Goal: Information Seeking & Learning: Learn about a topic

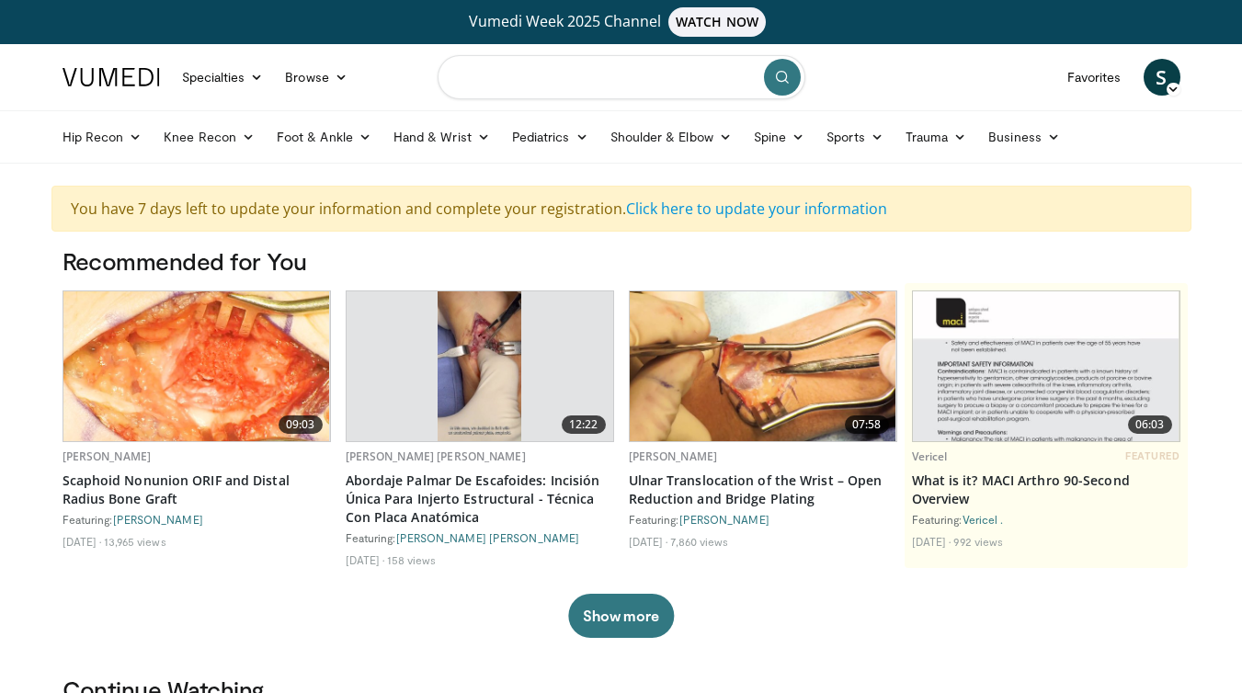
click at [585, 77] on input "Search topics, interventions" at bounding box center [622, 77] width 368 height 44
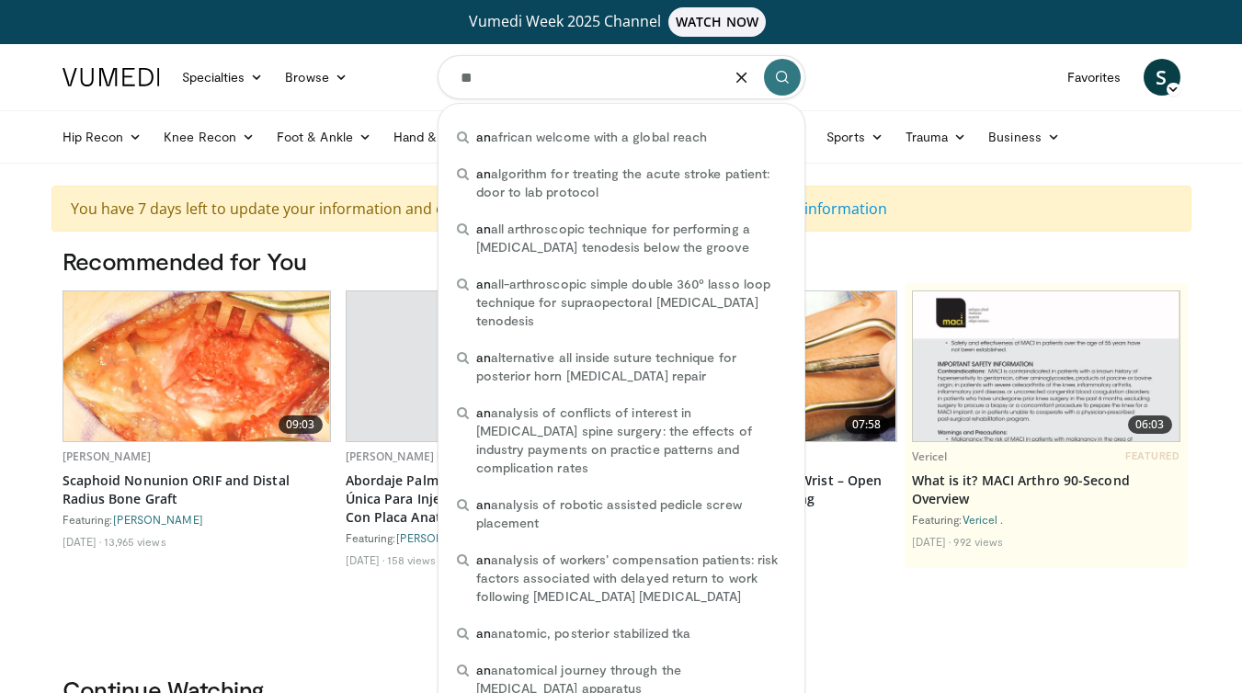
type input "*"
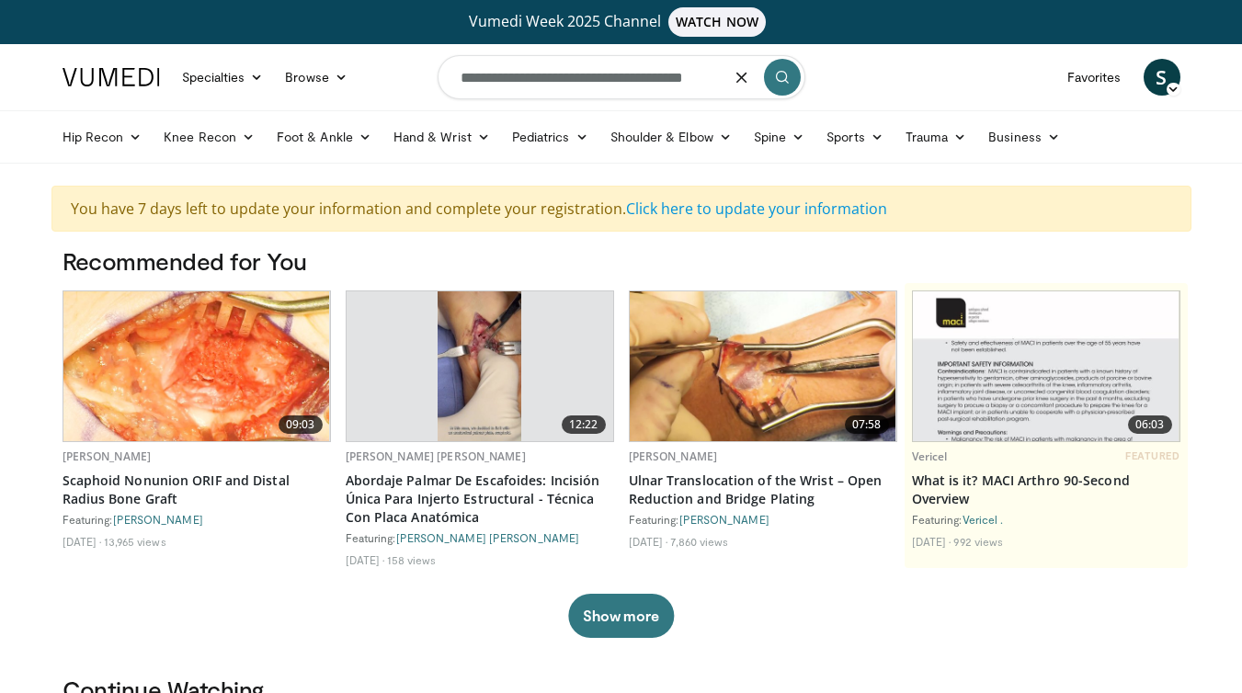
type input "**********"
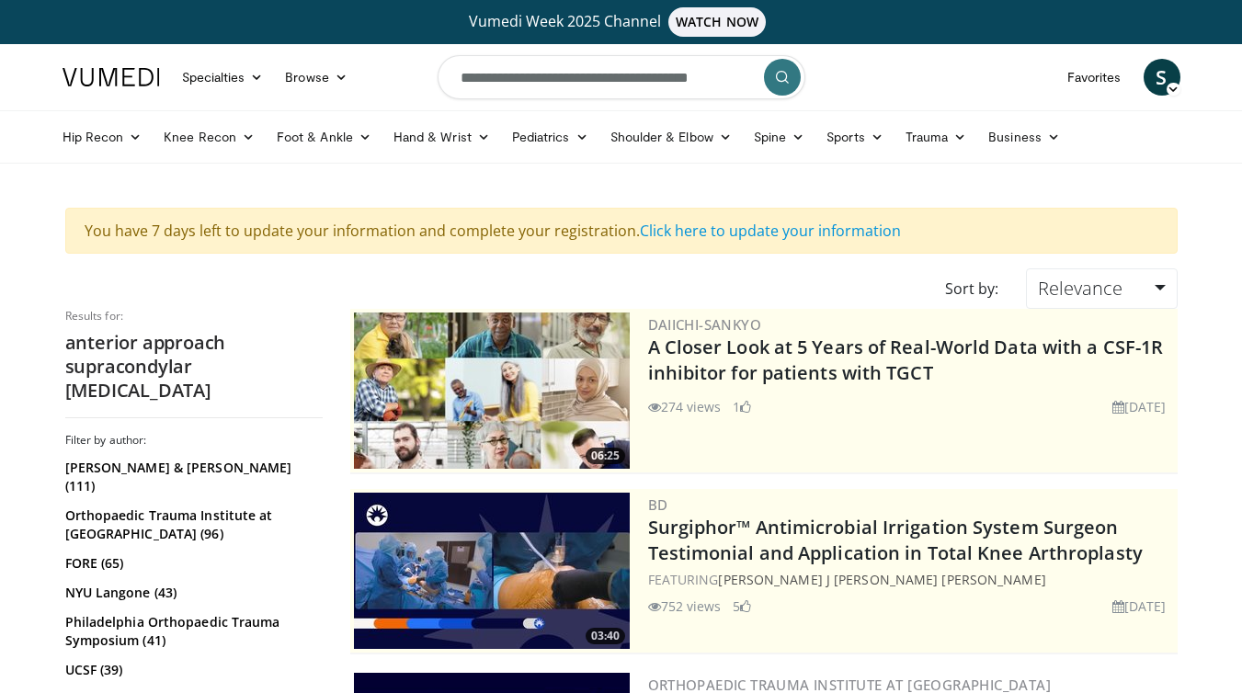
click at [627, 83] on input "**********" at bounding box center [622, 77] width 368 height 44
paste input "**********"
type input "**********"
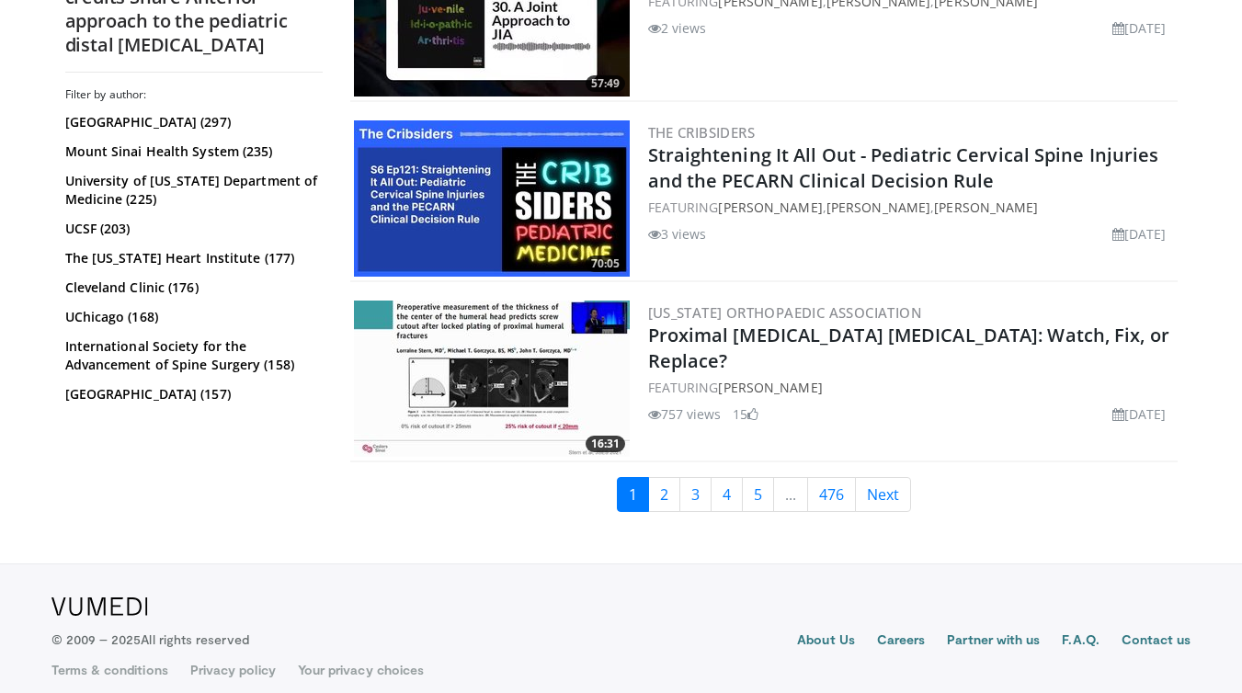
scroll to position [4348, 0]
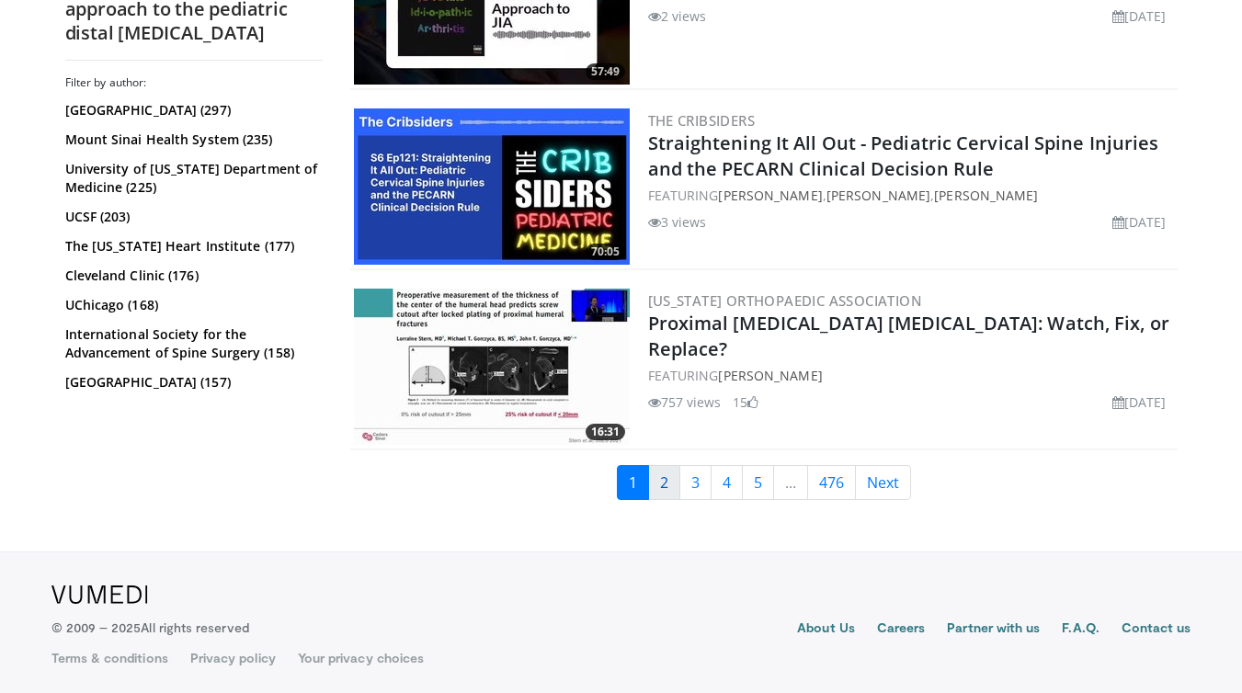
click at [663, 492] on link "2" at bounding box center [664, 482] width 32 height 35
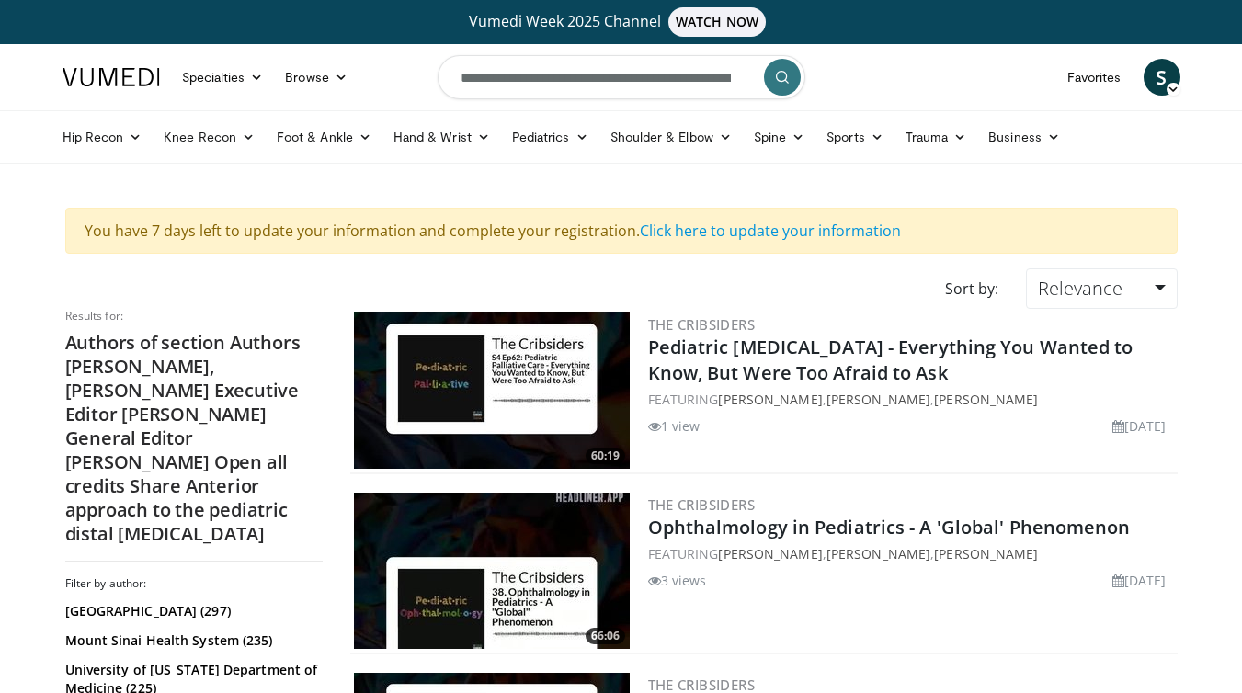
click at [594, 85] on input "**********" at bounding box center [622, 77] width 368 height 44
paste input "**********"
drag, startPoint x: 632, startPoint y: 78, endPoint x: 526, endPoint y: 81, distance: 106.7
click at [526, 81] on input "**********" at bounding box center [622, 77] width 368 height 44
type input "**********"
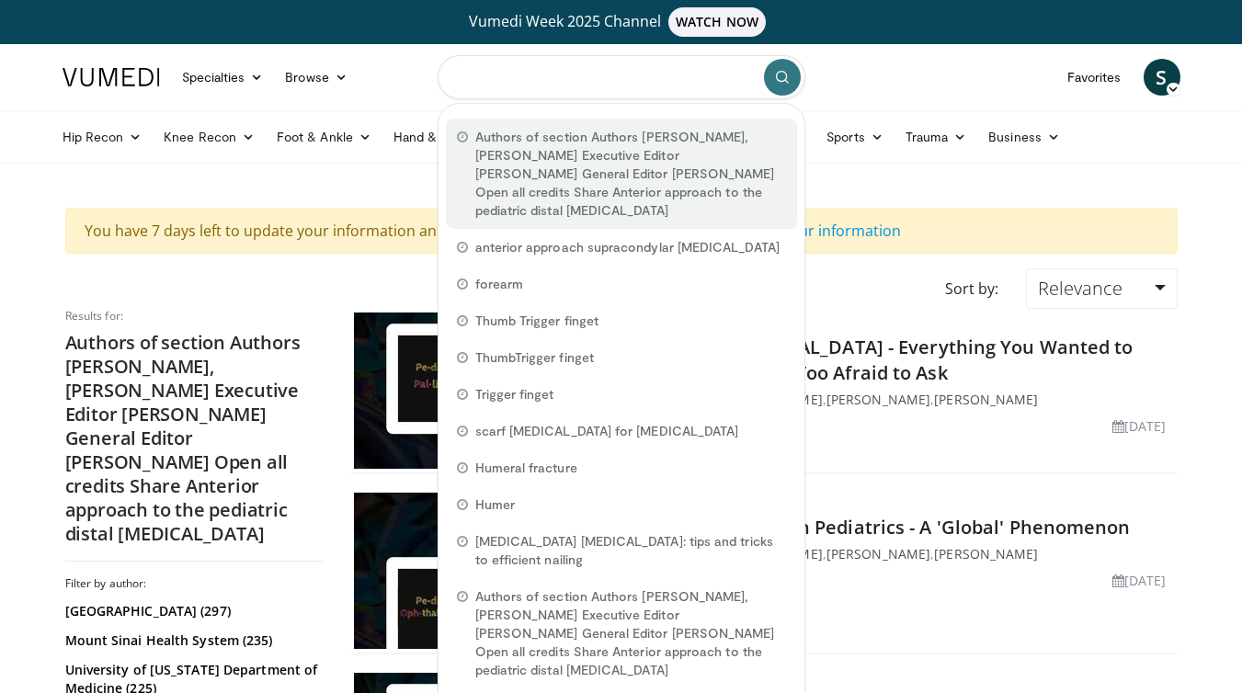
paste input "**********"
type input "**********"
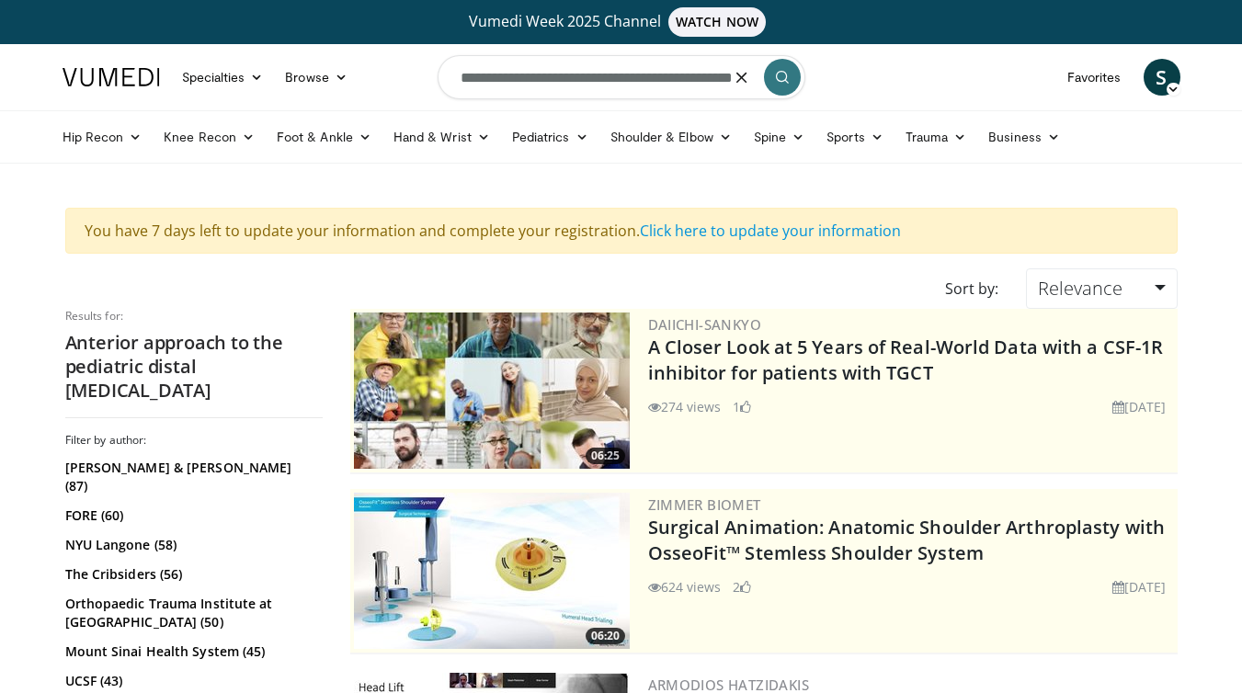
click at [688, 77] on input "**********" at bounding box center [622, 77] width 368 height 44
type input "**********"
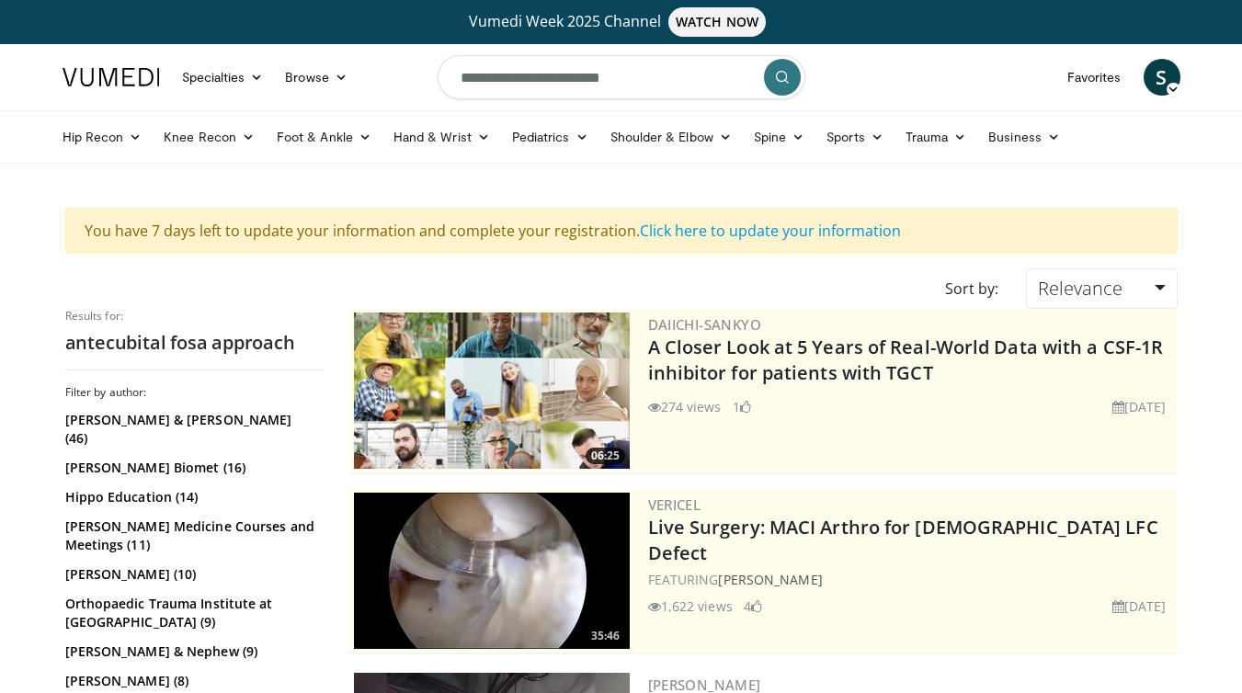
click at [638, 87] on input "**********" at bounding box center [622, 77] width 368 height 44
type input "*"
type input "**********"
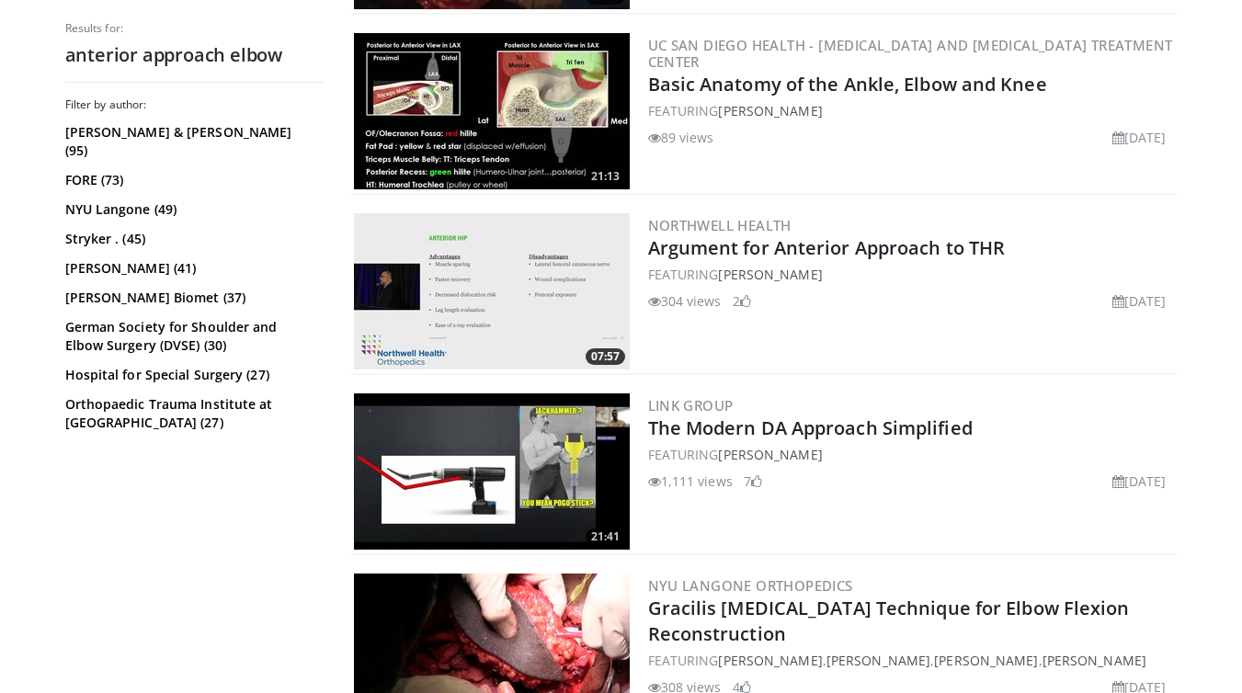
scroll to position [2597, 0]
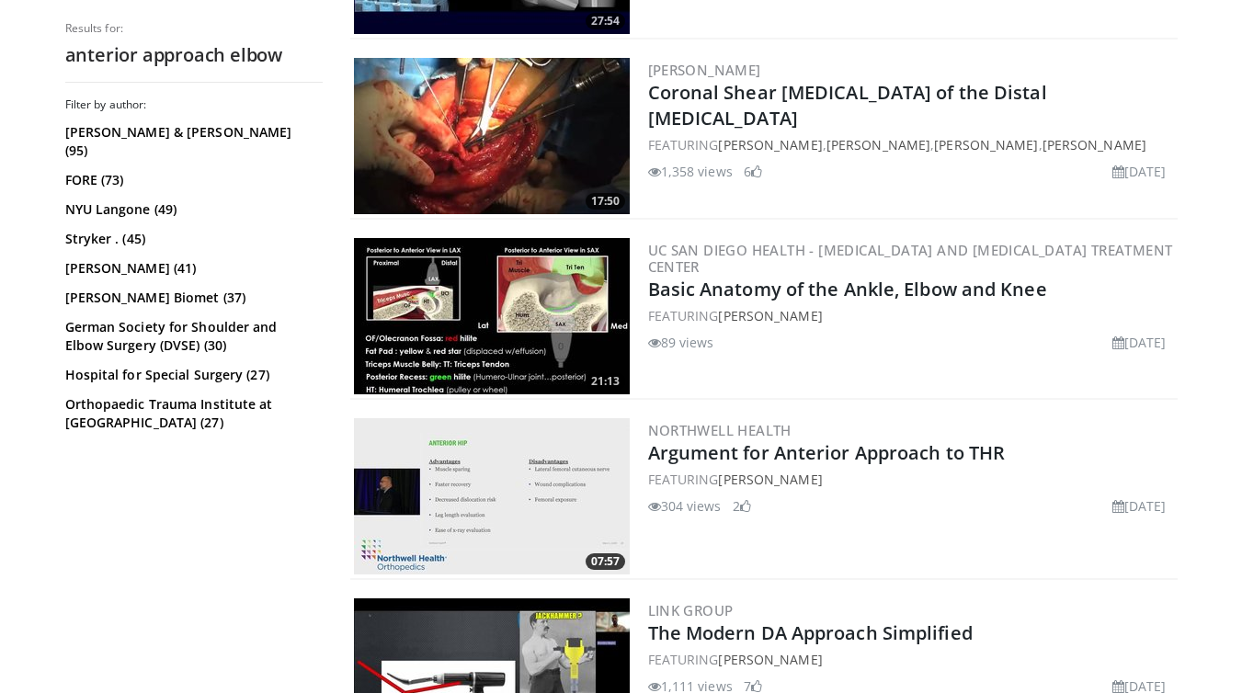
click at [528, 162] on img at bounding box center [492, 136] width 276 height 156
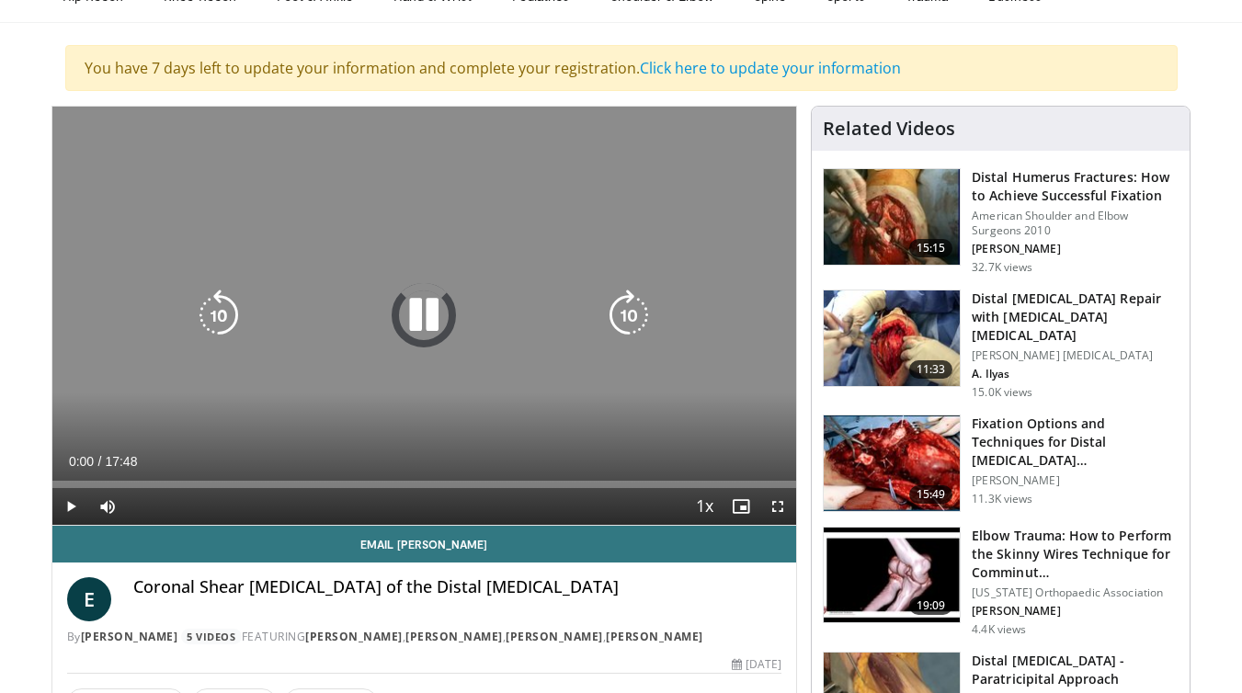
scroll to position [142, 0]
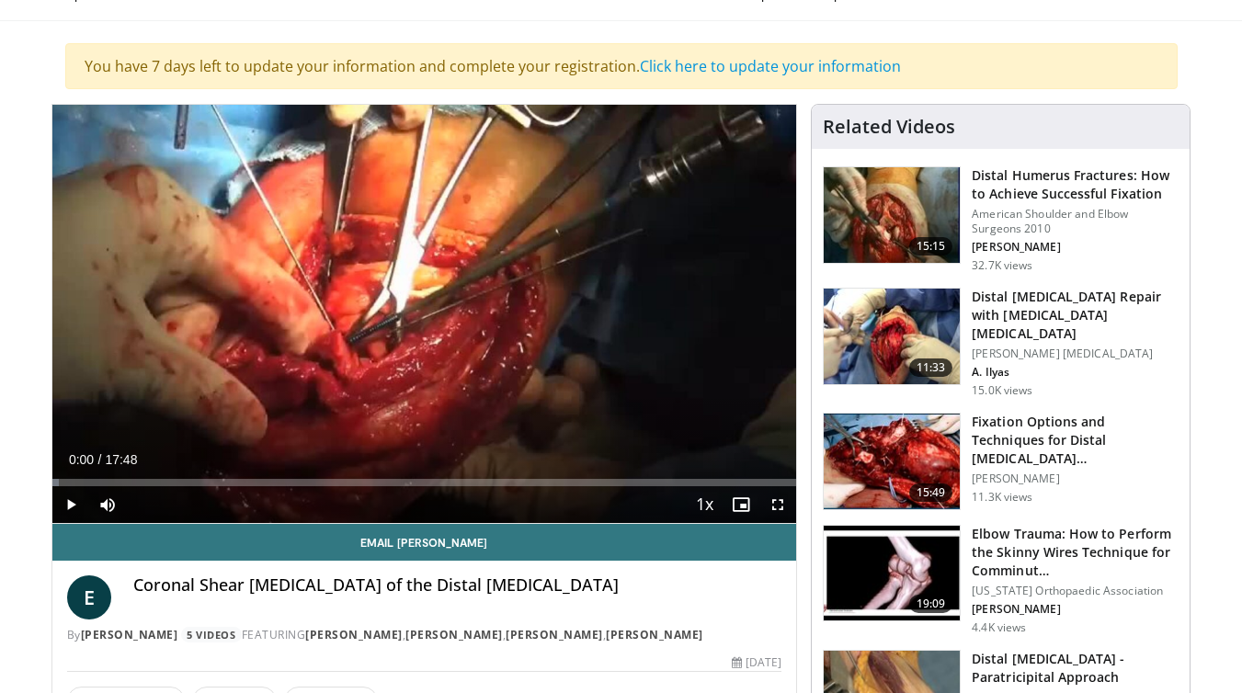
click at [66, 492] on span "Video Player" at bounding box center [70, 504] width 37 height 37
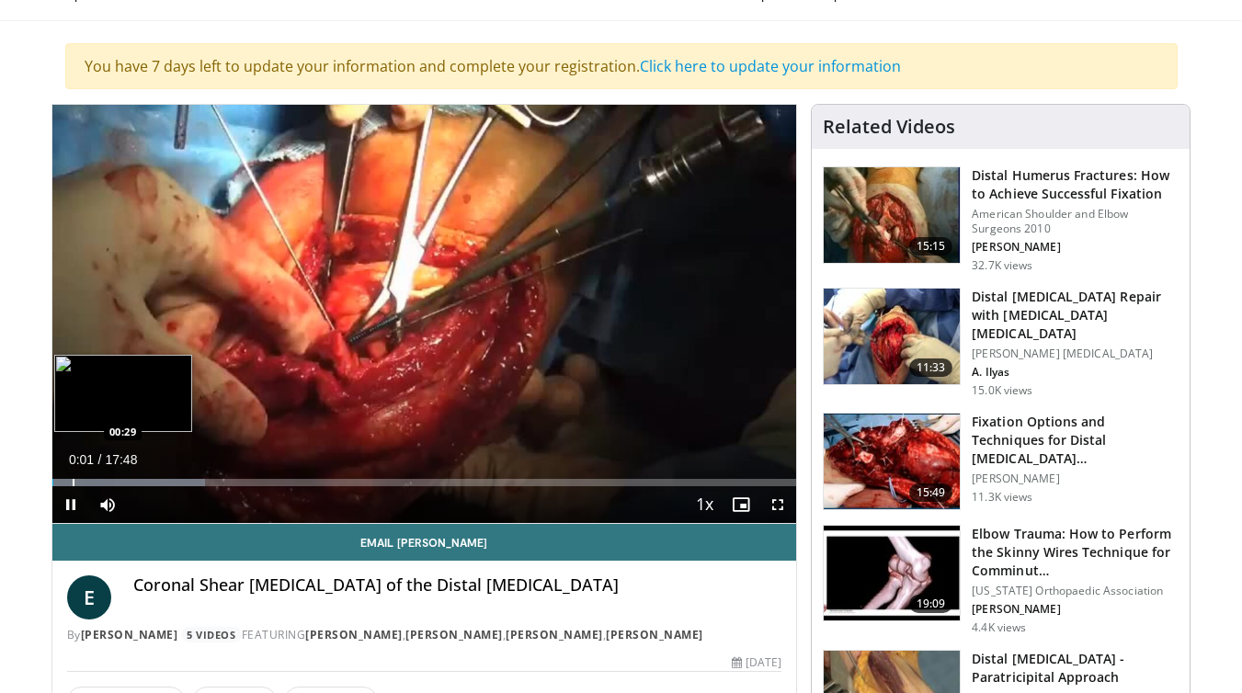
click at [72, 475] on div "Loaded : 20.58% 00:01 00:29" at bounding box center [424, 477] width 745 height 17
click at [120, 479] on div "Progress Bar" at bounding box center [121, 482] width 2 height 7
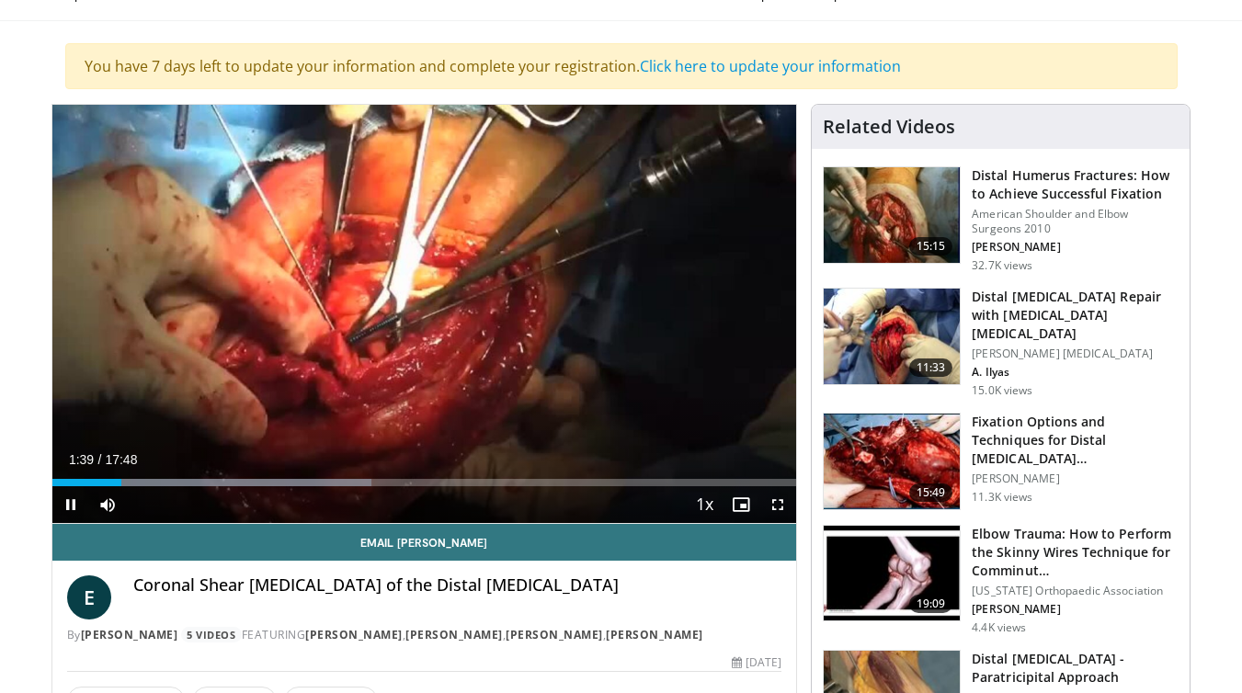
click at [163, 486] on div "Current Time 1:39 / Duration 17:48 Pause Skip Backward Skip Forward Mute 0% Loa…" at bounding box center [424, 504] width 745 height 37
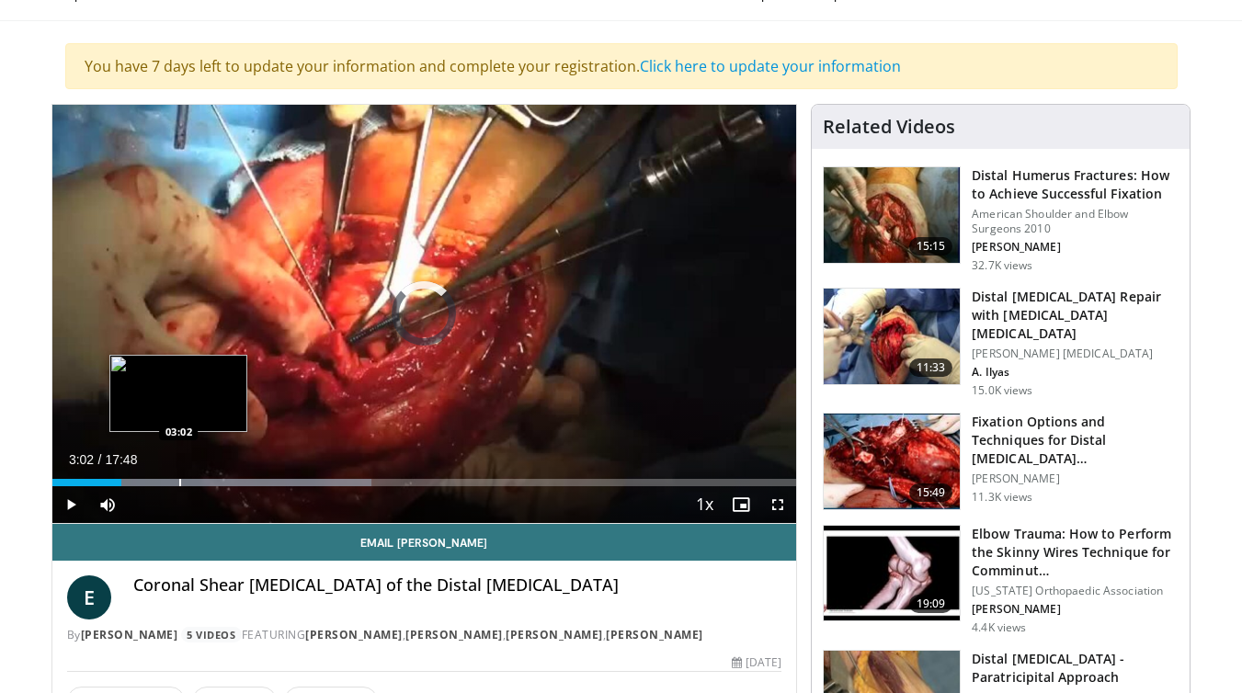
click at [178, 477] on div "Loaded : 42.93% 01:39 03:02" at bounding box center [424, 477] width 745 height 17
click at [209, 480] on div "Progress Bar" at bounding box center [210, 482] width 2 height 7
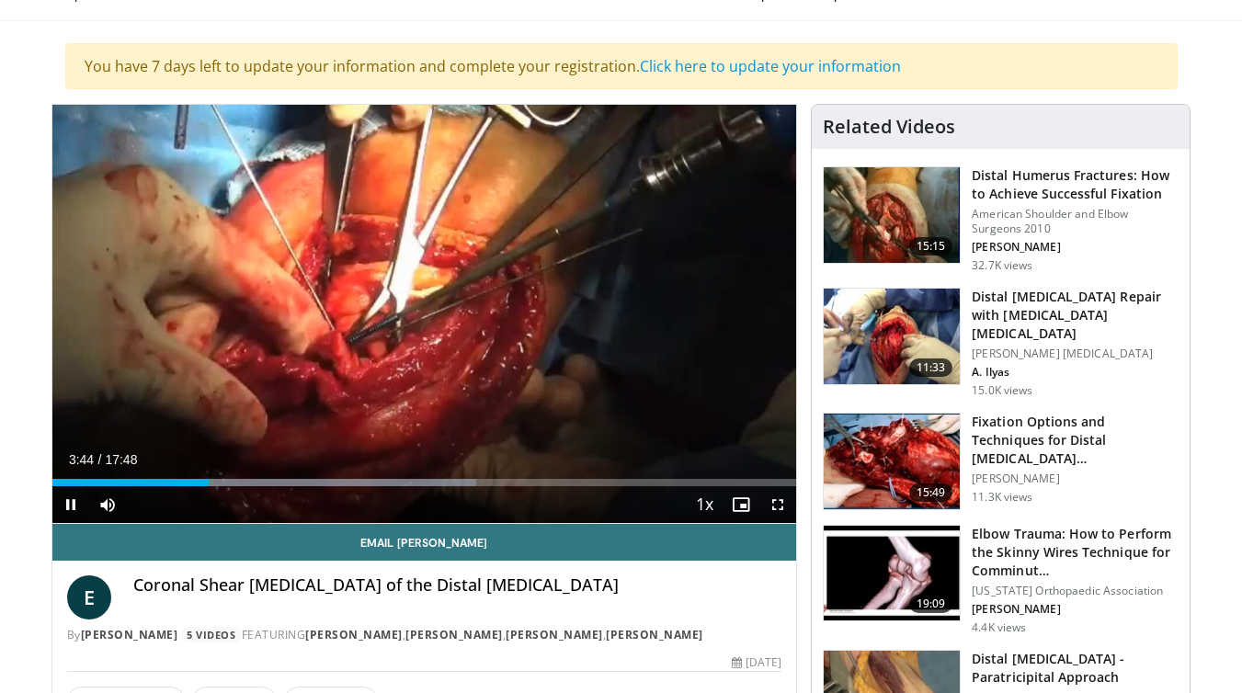
click at [240, 490] on div "Current Time 3:44 / Duration 17:48 Pause Skip Backward Skip Forward Mute 0% Loa…" at bounding box center [424, 504] width 745 height 37
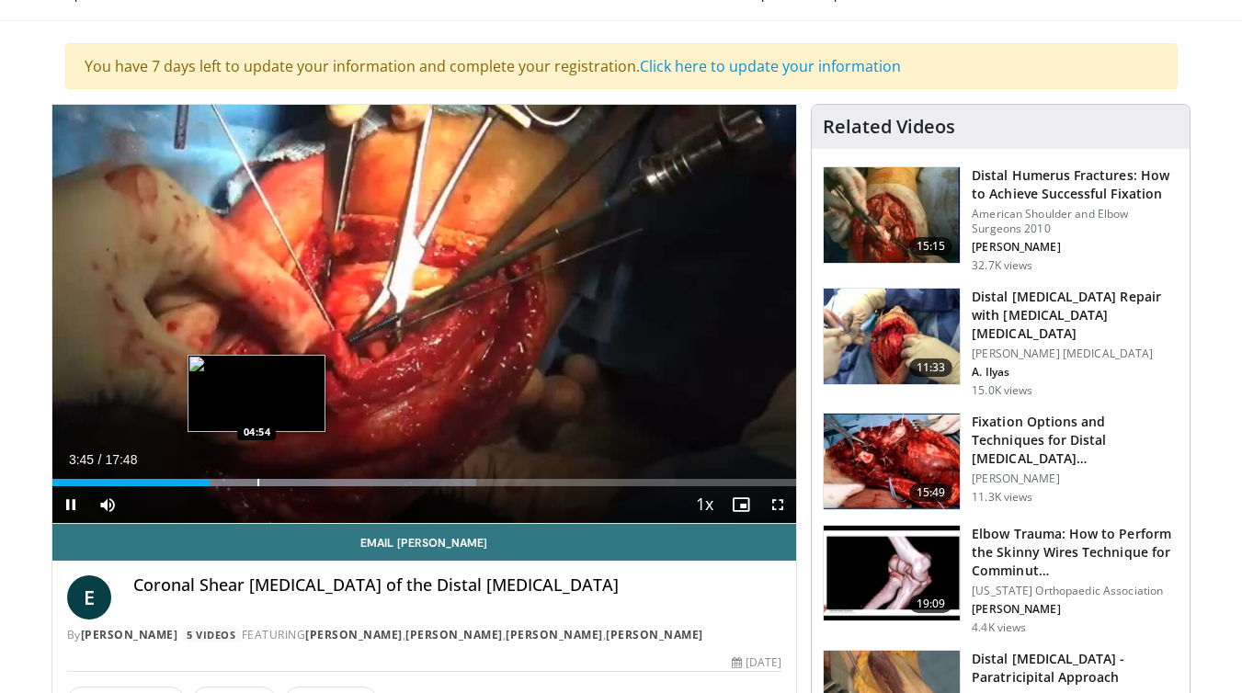
click at [256, 475] on div "Loaded : 57.06% 03:45 04:54" at bounding box center [424, 477] width 745 height 17
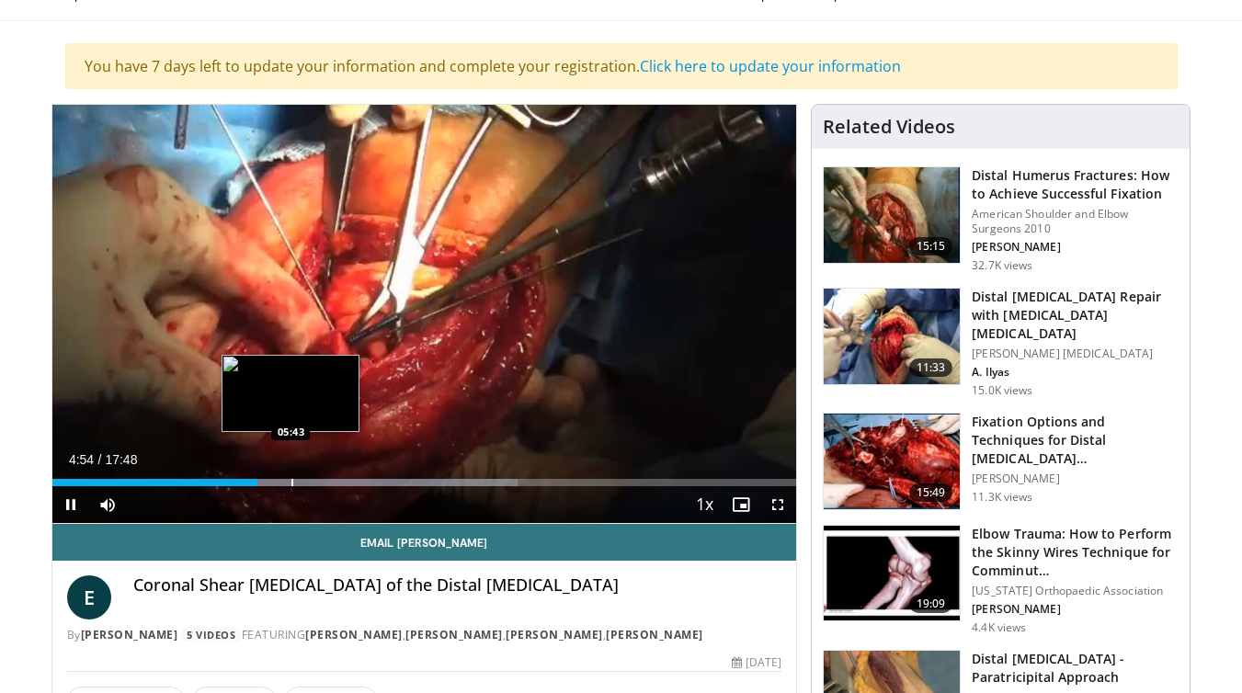
click at [291, 484] on div "Progress Bar" at bounding box center [292, 482] width 2 height 7
click at [281, 482] on div "Progress Bar" at bounding box center [282, 482] width 2 height 7
click at [313, 483] on div "Progress Bar" at bounding box center [314, 482] width 2 height 7
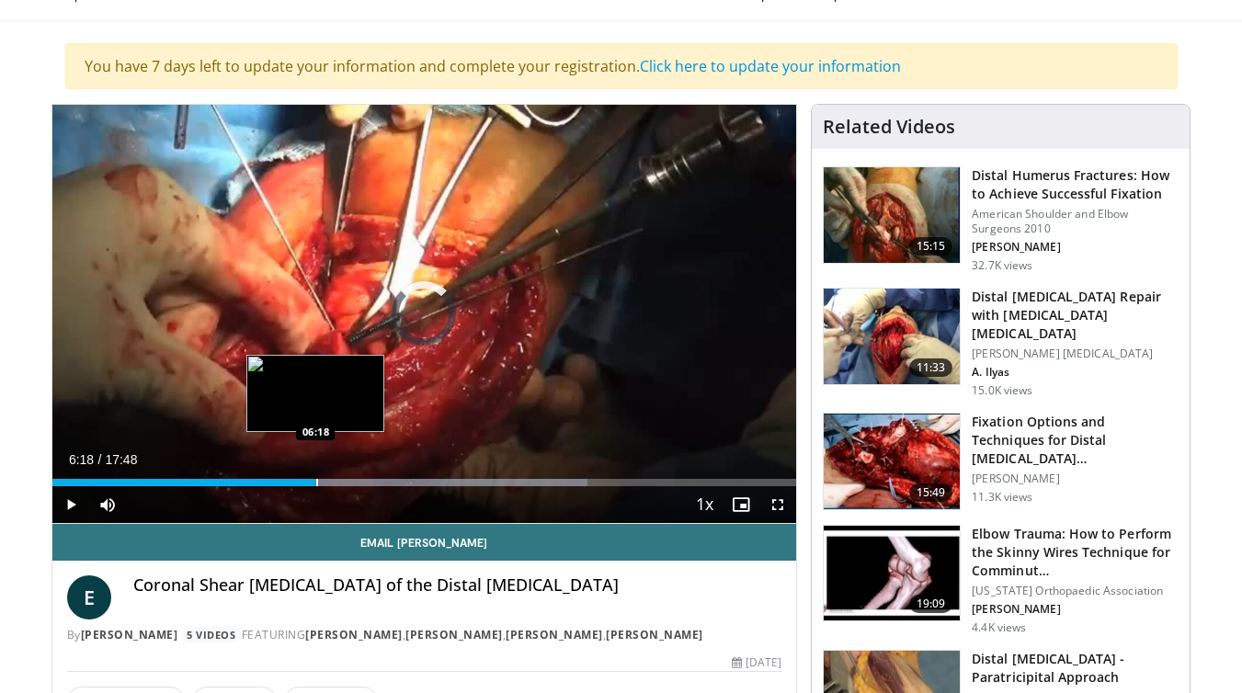
click at [316, 483] on div "Progress Bar" at bounding box center [317, 482] width 2 height 7
click at [326, 481] on div "Progress Bar" at bounding box center [325, 482] width 2 height 7
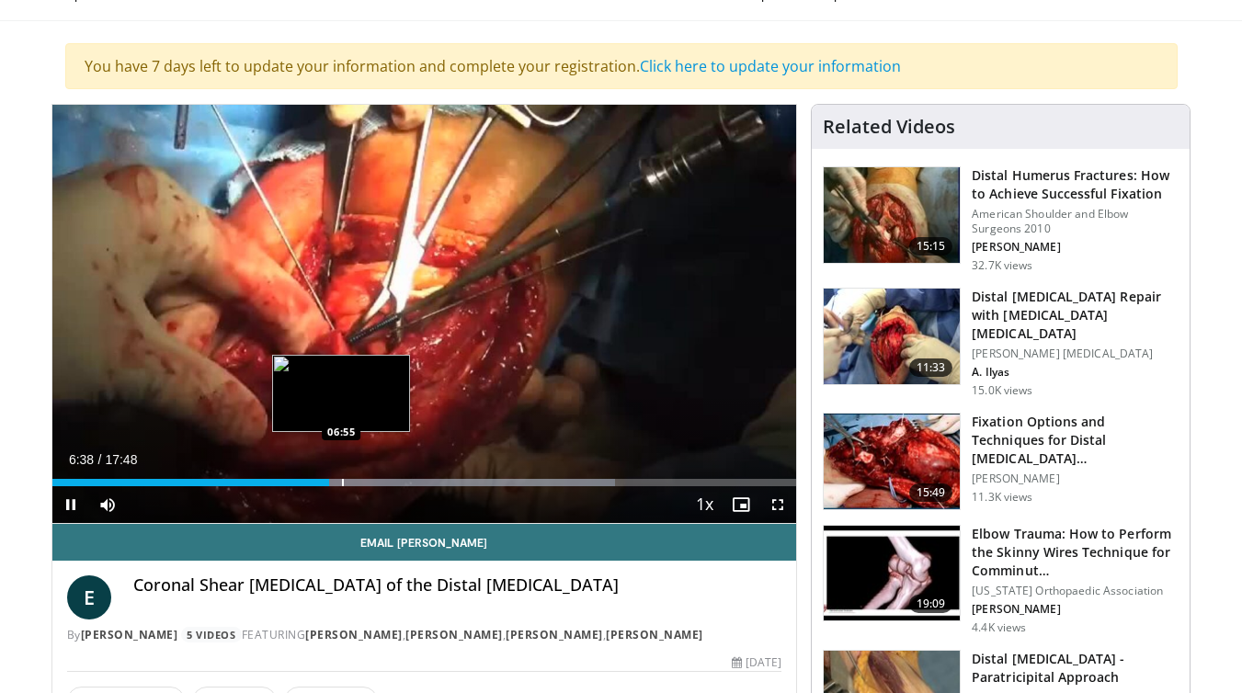
click at [342, 482] on div "Progress Bar" at bounding box center [343, 482] width 2 height 7
click at [361, 483] on div "Progress Bar" at bounding box center [362, 482] width 2 height 7
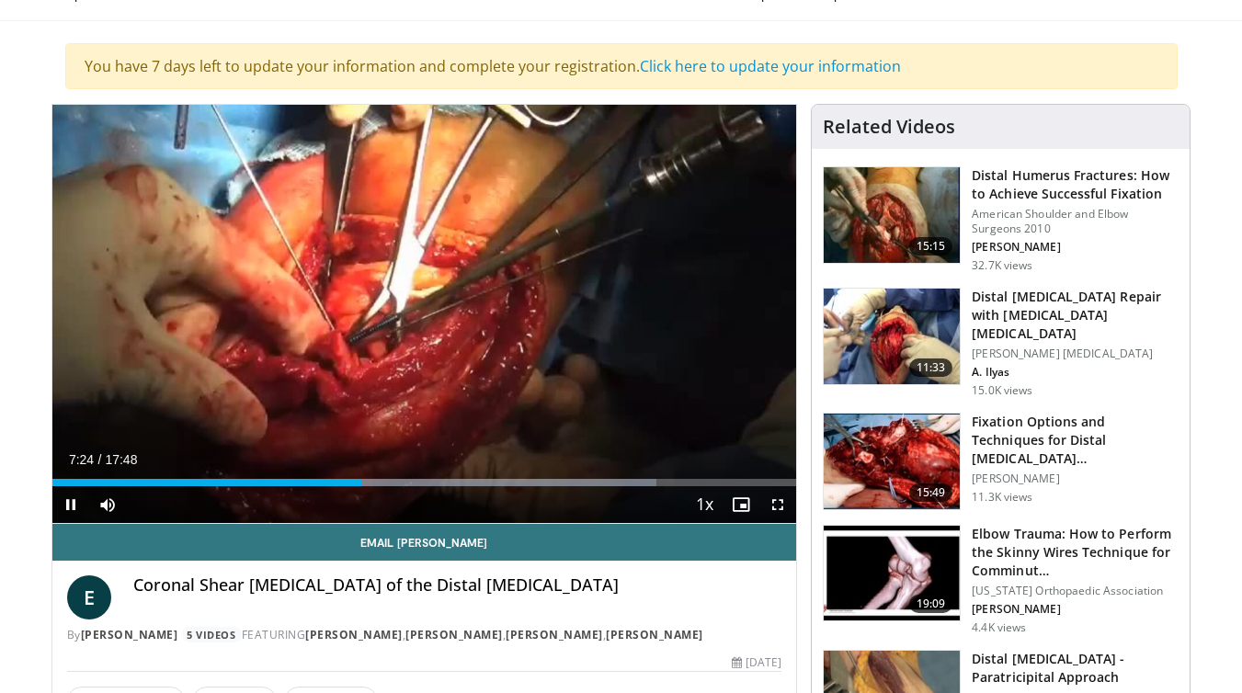
click at [376, 486] on div "Current Time 7:24 / Duration 17:48 Pause Skip Backward Skip Forward Mute 0% Loa…" at bounding box center [424, 504] width 745 height 37
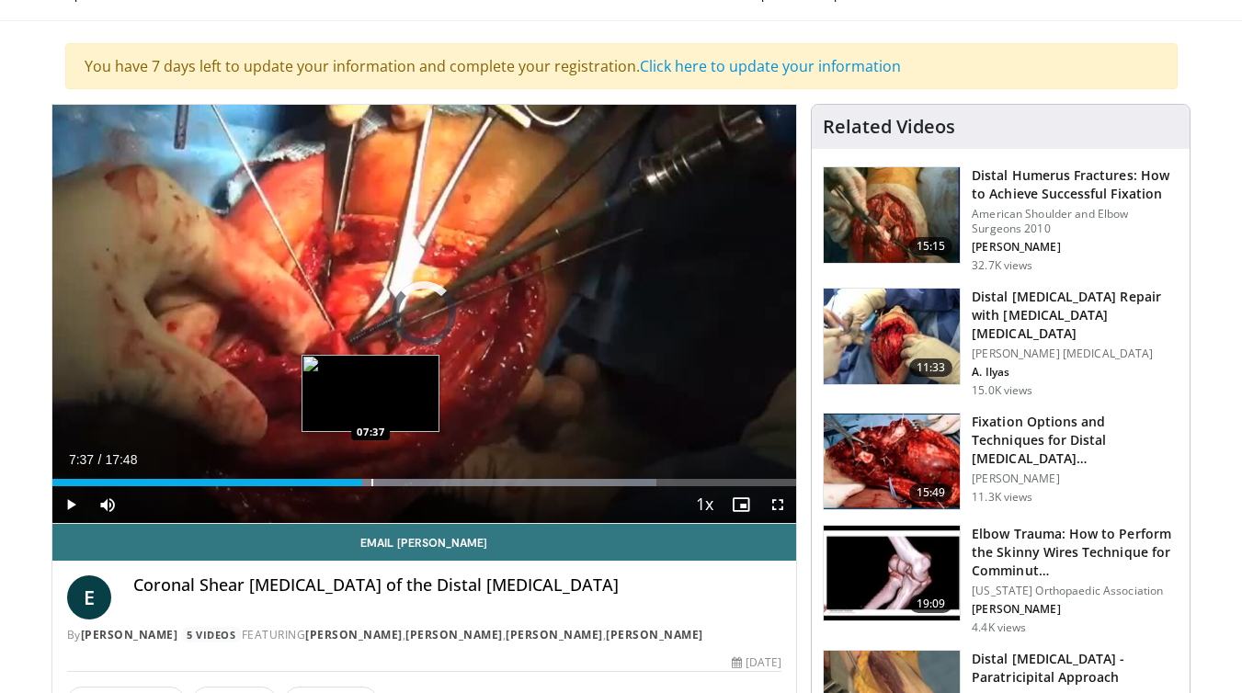
click at [371, 483] on div "Progress Bar" at bounding box center [372, 482] width 2 height 7
click at [382, 483] on div "Progress Bar" at bounding box center [383, 482] width 2 height 7
click at [388, 484] on div "Progress Bar" at bounding box center [388, 482] width 2 height 7
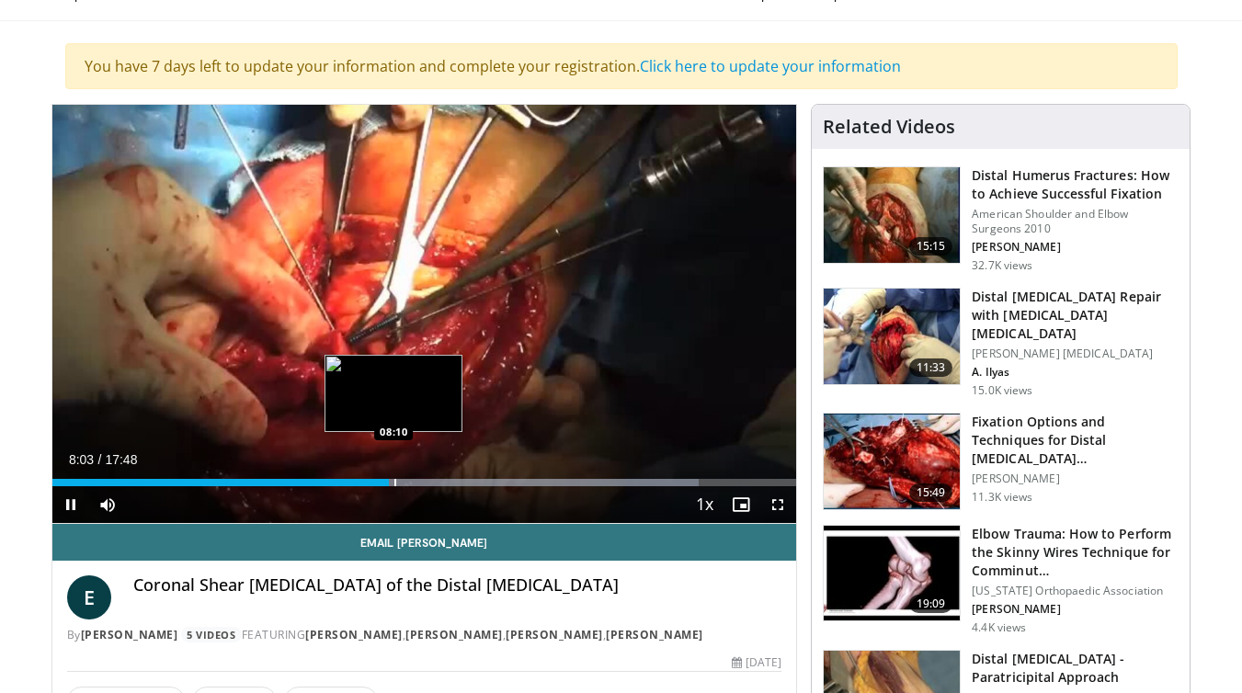
click at [396, 482] on div "Progress Bar" at bounding box center [395, 482] width 2 height 7
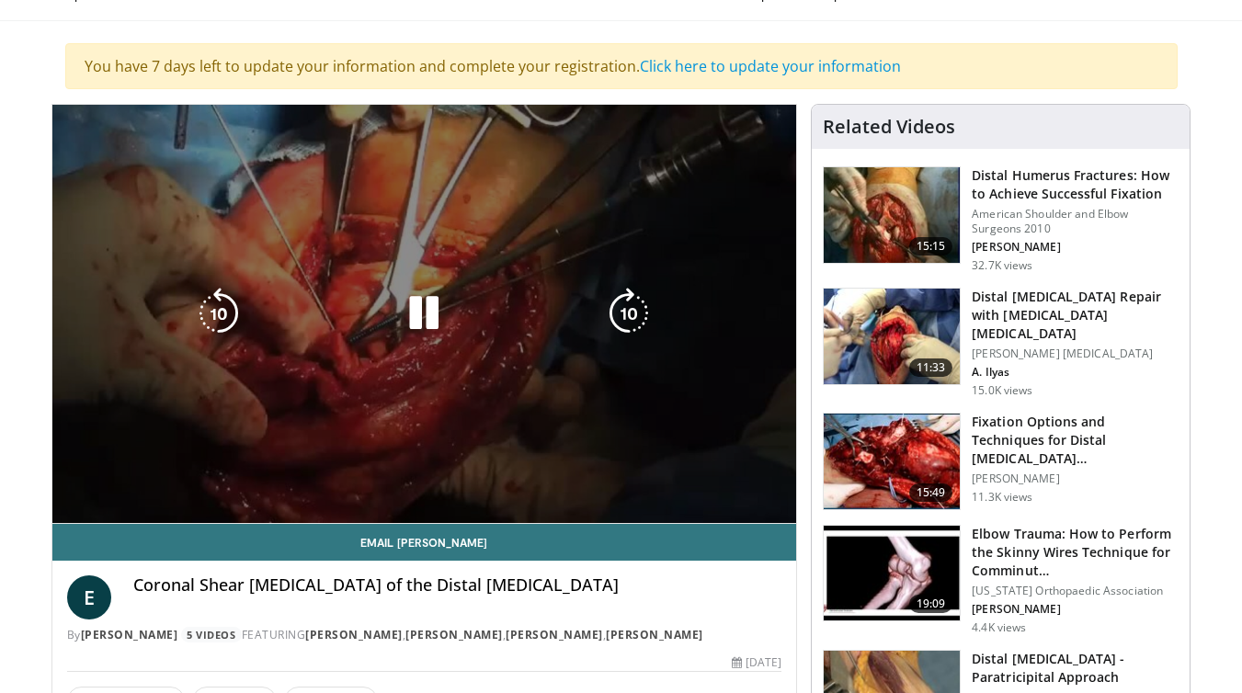
click at [410, 481] on video-js "**********" at bounding box center [424, 314] width 745 height 419
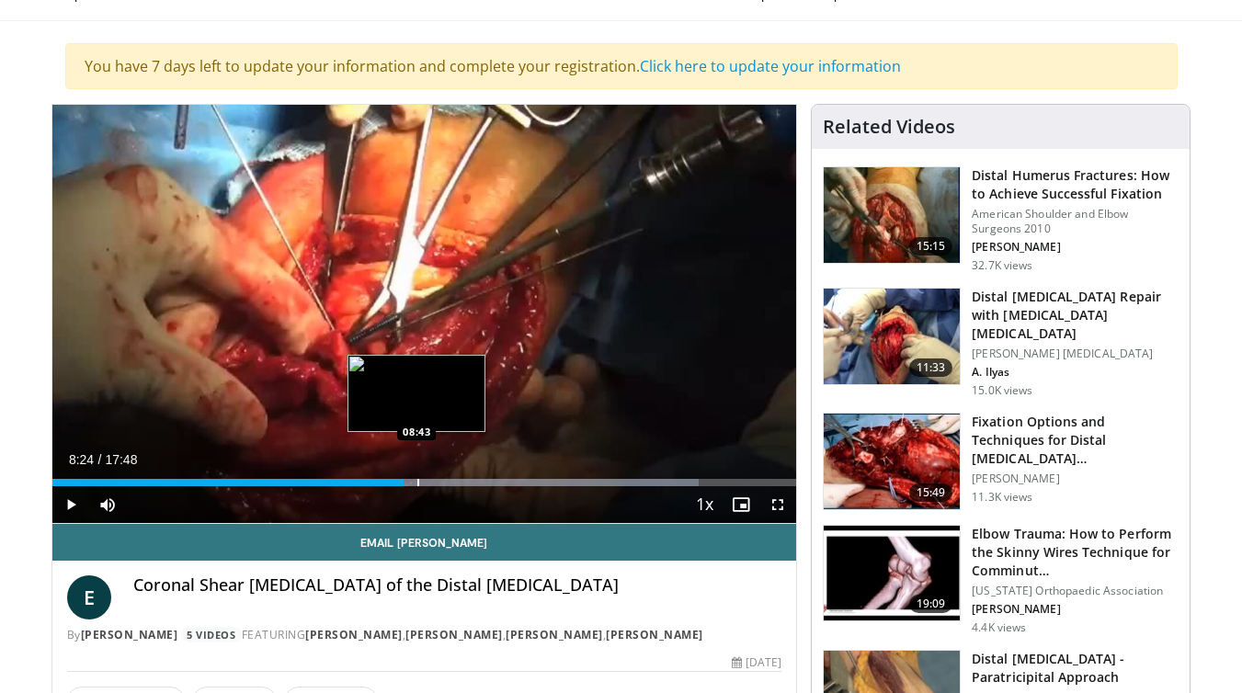
click at [417, 485] on div "Progress Bar" at bounding box center [418, 482] width 2 height 7
click at [415, 485] on div "Progress Bar" at bounding box center [416, 482] width 2 height 7
click at [450, 481] on div "Progress Bar" at bounding box center [451, 482] width 2 height 7
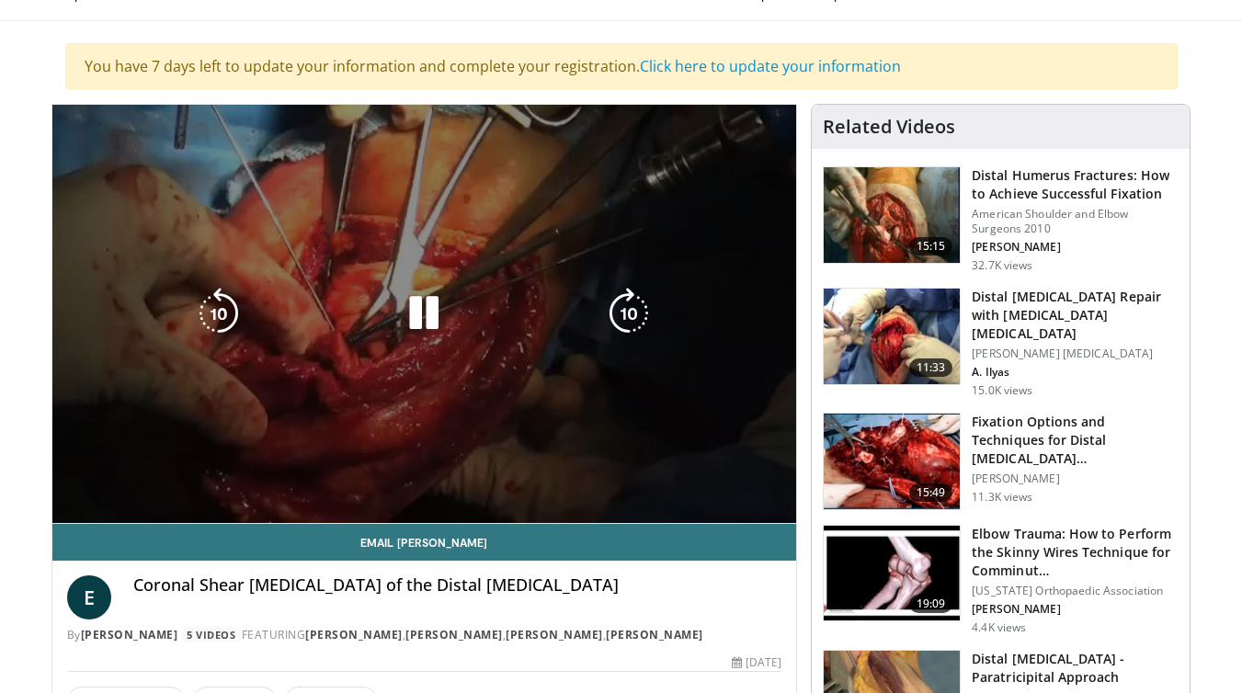
click at [459, 481] on video-js "**********" at bounding box center [424, 314] width 745 height 419
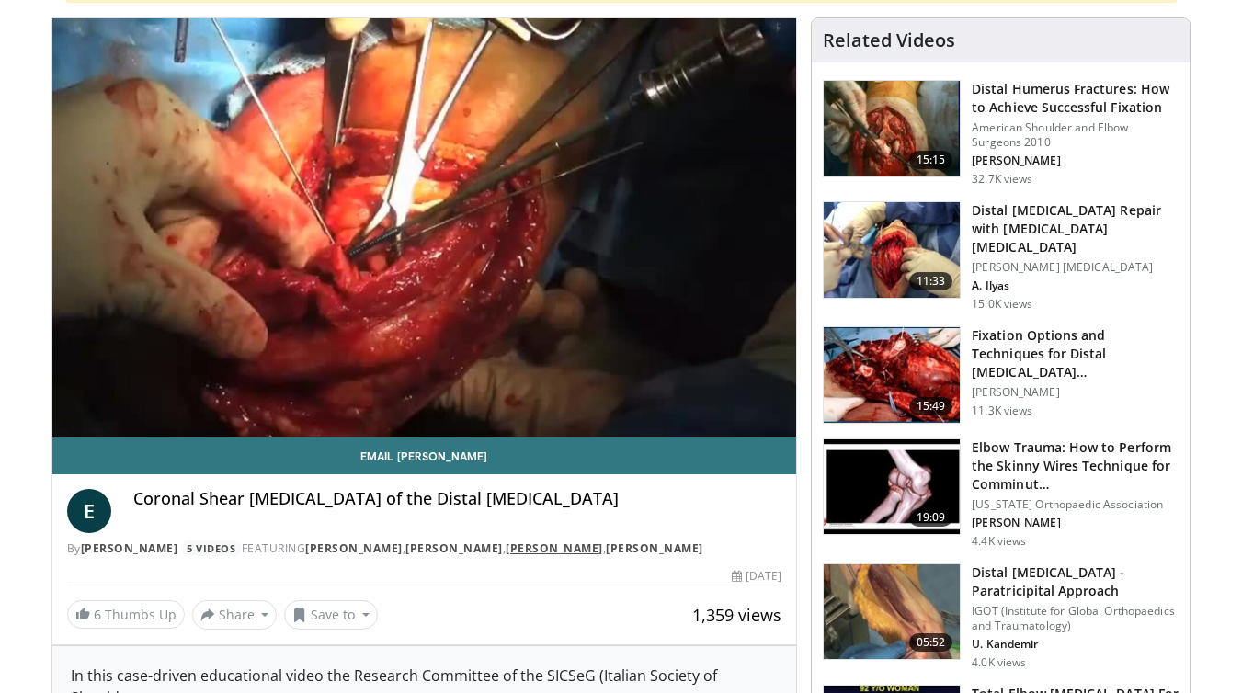
scroll to position [247, 0]
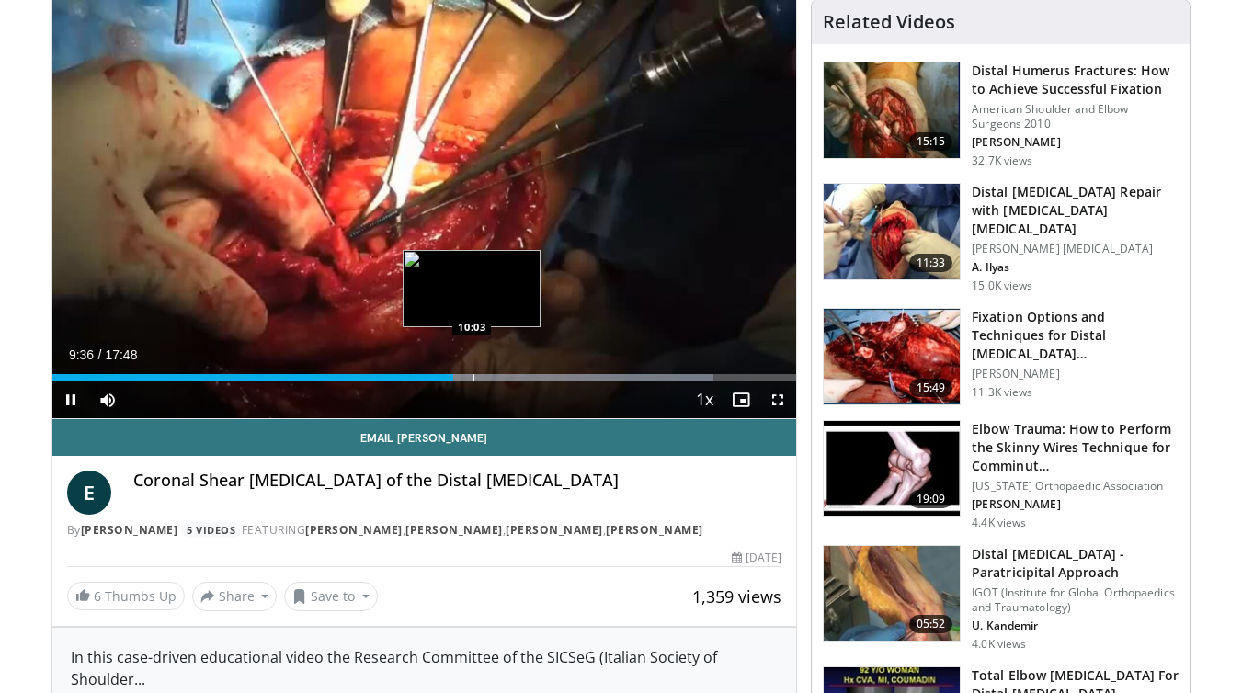
click at [472, 378] on div "Progress Bar" at bounding box center [473, 377] width 2 height 7
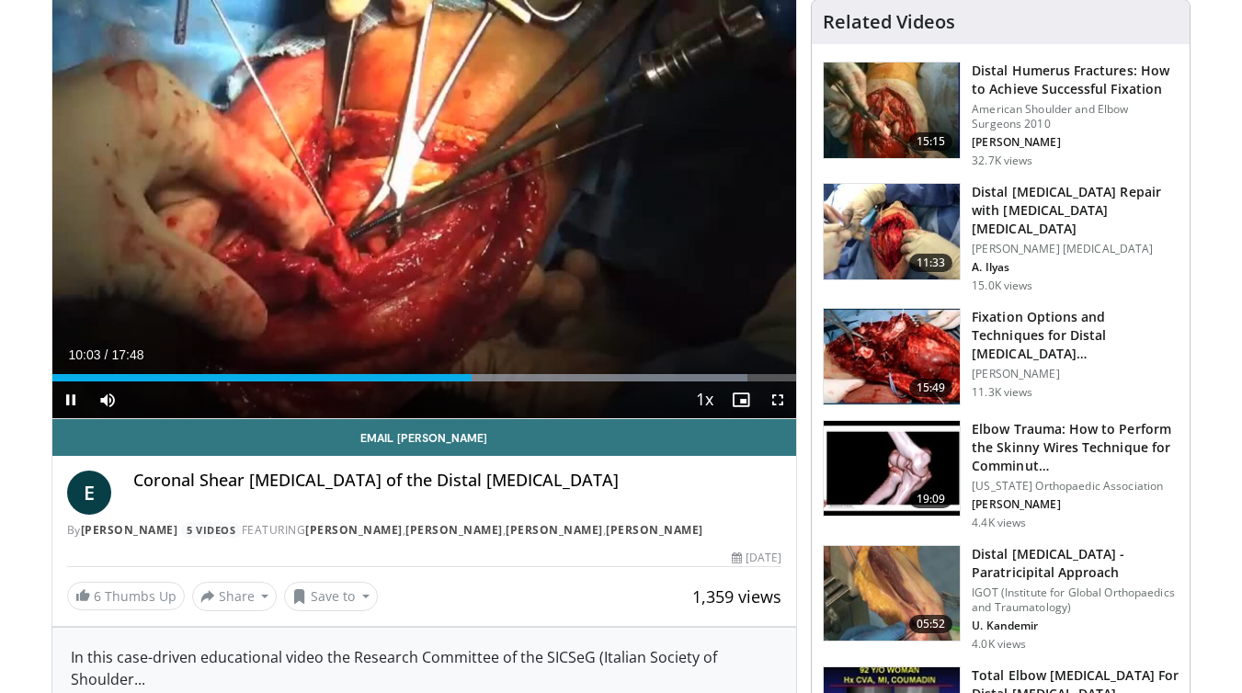
click at [503, 381] on div "Current Time 10:03 / Duration 17:48 Pause Skip Backward Skip Forward Mute 0% Lo…" at bounding box center [424, 399] width 745 height 37
click at [520, 369] on div "Loaded : 93.38% 10:04 11:13" at bounding box center [424, 372] width 745 height 17
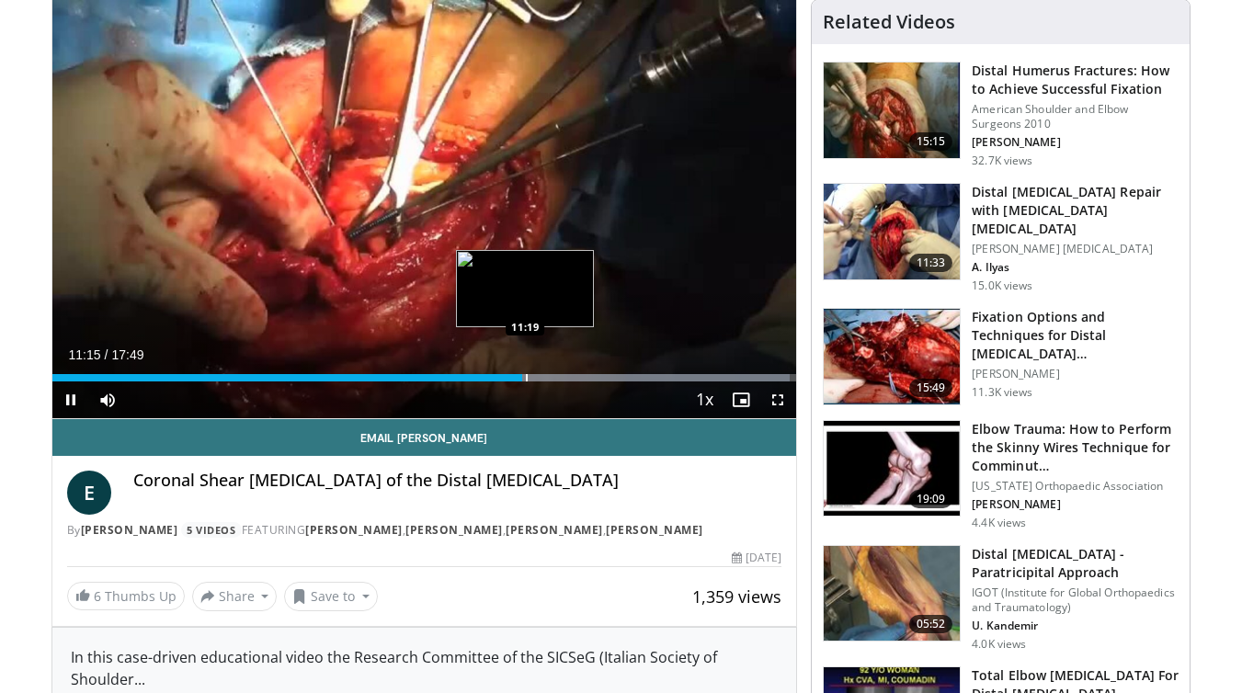
click at [528, 372] on div "Loaded : 99.15% 11:15 11:19" at bounding box center [424, 372] width 745 height 17
click at [544, 374] on div "Progress Bar" at bounding box center [545, 377] width 2 height 7
click at [569, 375] on div "Progress Bar" at bounding box center [570, 377] width 2 height 7
click at [578, 380] on div "Progress Bar" at bounding box center [577, 377] width 2 height 7
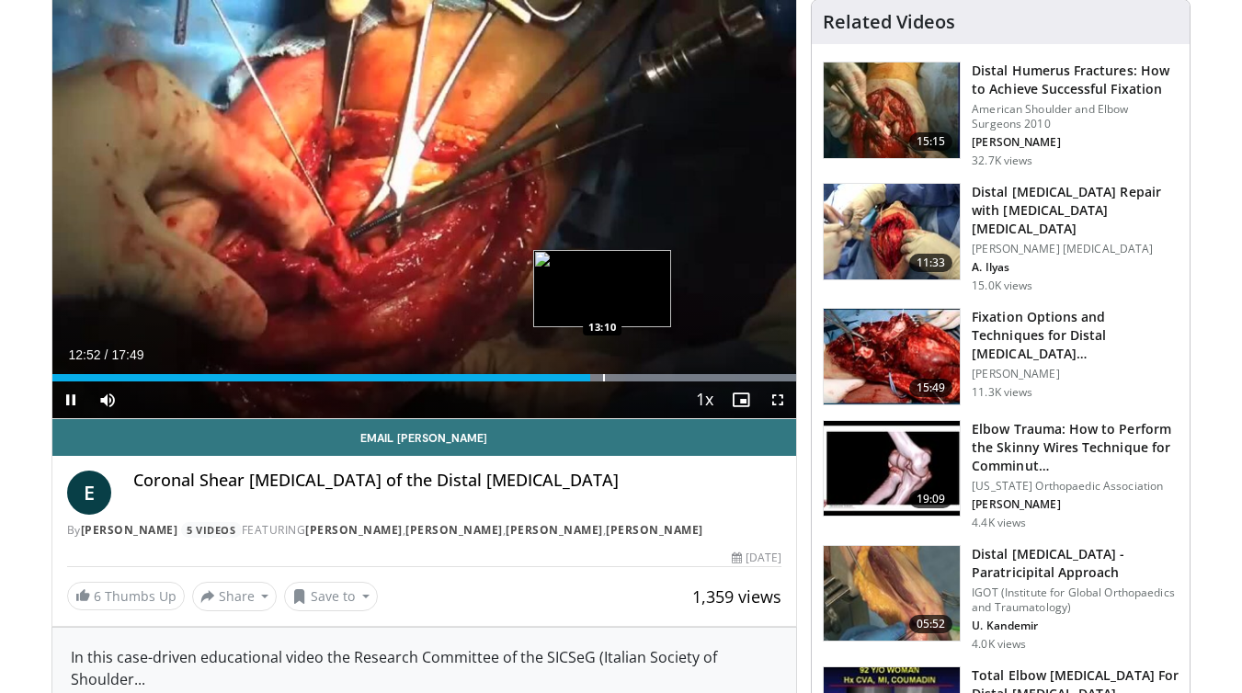
click at [603, 381] on div "Progress Bar" at bounding box center [604, 377] width 2 height 7
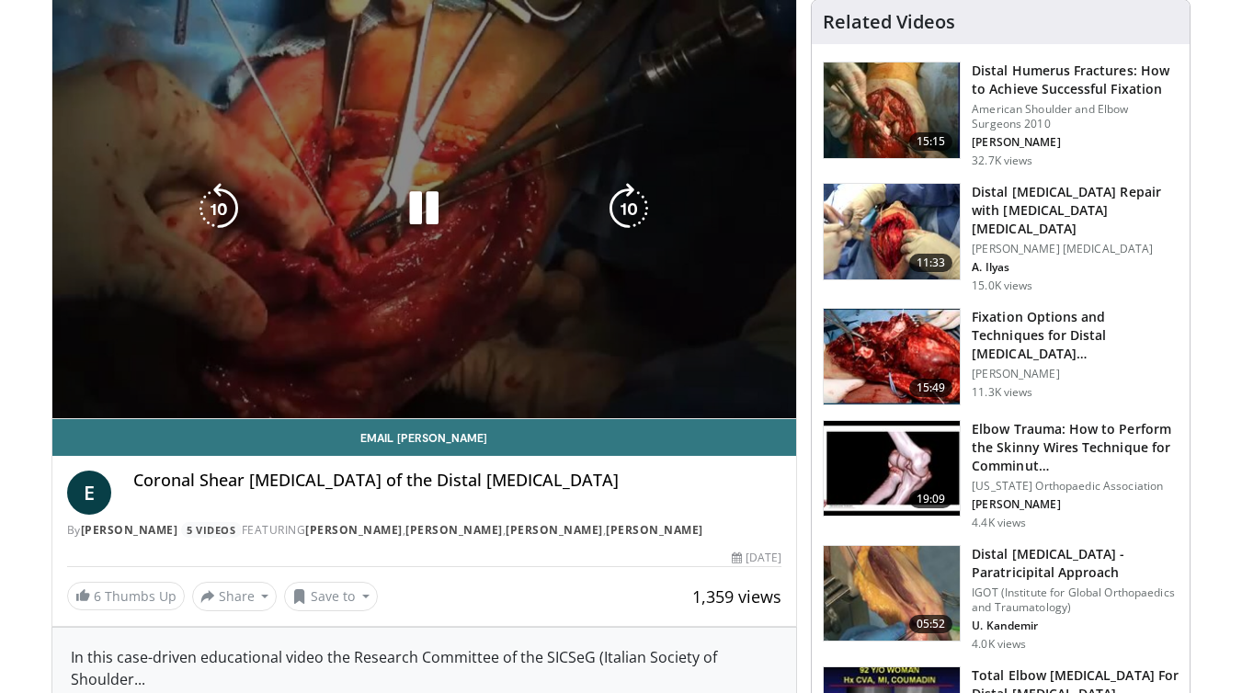
click at [620, 411] on div "Progress Bar" at bounding box center [634, 414] width 324 height 7
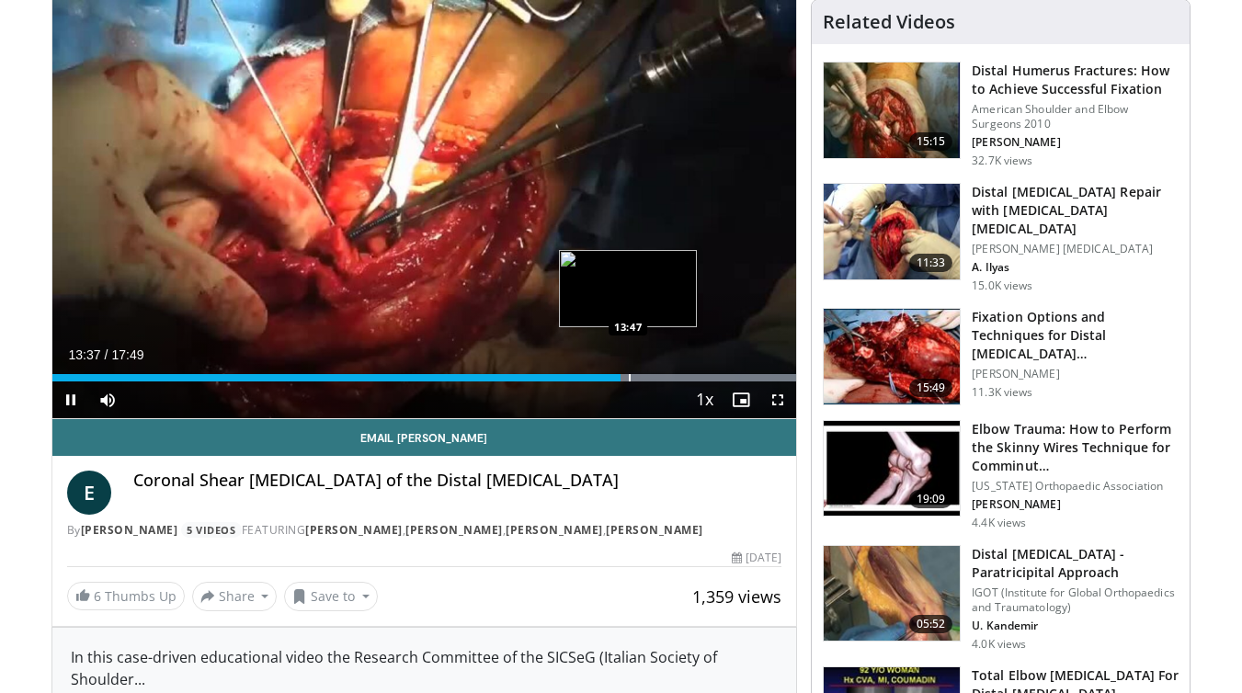
click at [631, 381] on div "Progress Bar" at bounding box center [630, 377] width 2 height 7
click at [646, 381] on div "Progress Bar" at bounding box center [645, 377] width 2 height 7
click at [671, 380] on div "Progress Bar" at bounding box center [672, 377] width 2 height 7
click at [681, 380] on div "Progress Bar" at bounding box center [682, 377] width 2 height 7
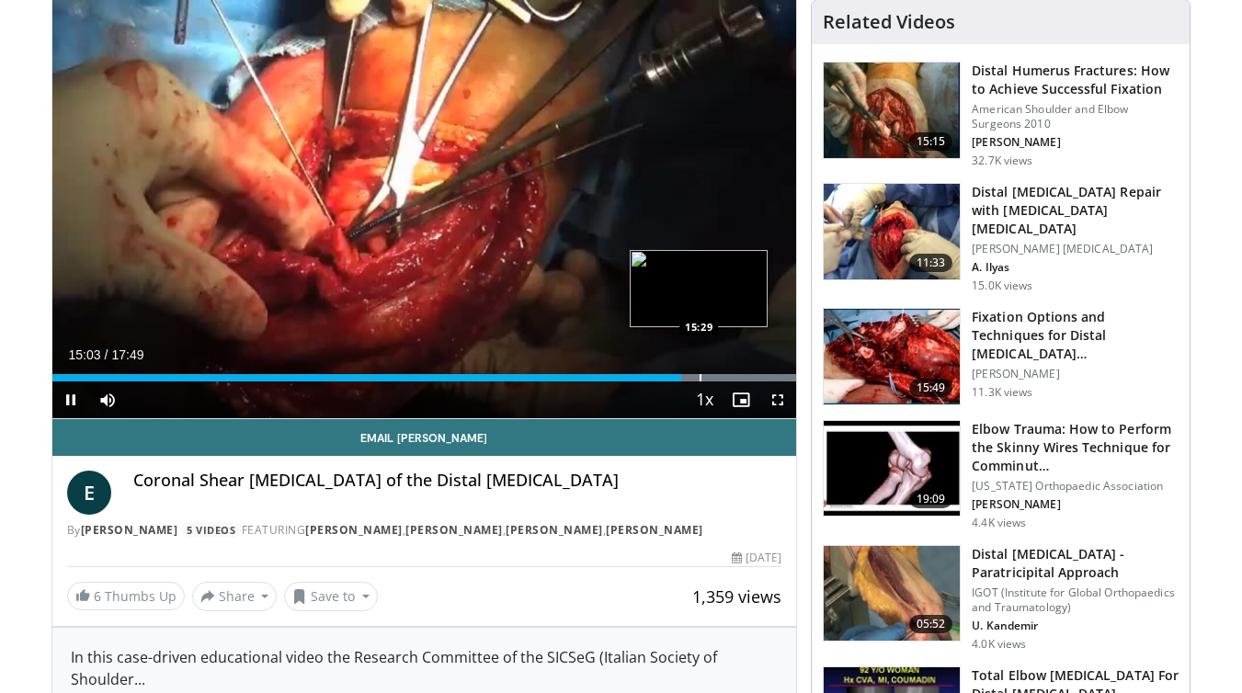
click at [699, 377] on div "Progress Bar" at bounding box center [700, 377] width 2 height 7
click at [715, 381] on div "Progress Bar" at bounding box center [716, 377] width 2 height 7
click at [734, 380] on div "Progress Bar" at bounding box center [735, 377] width 2 height 7
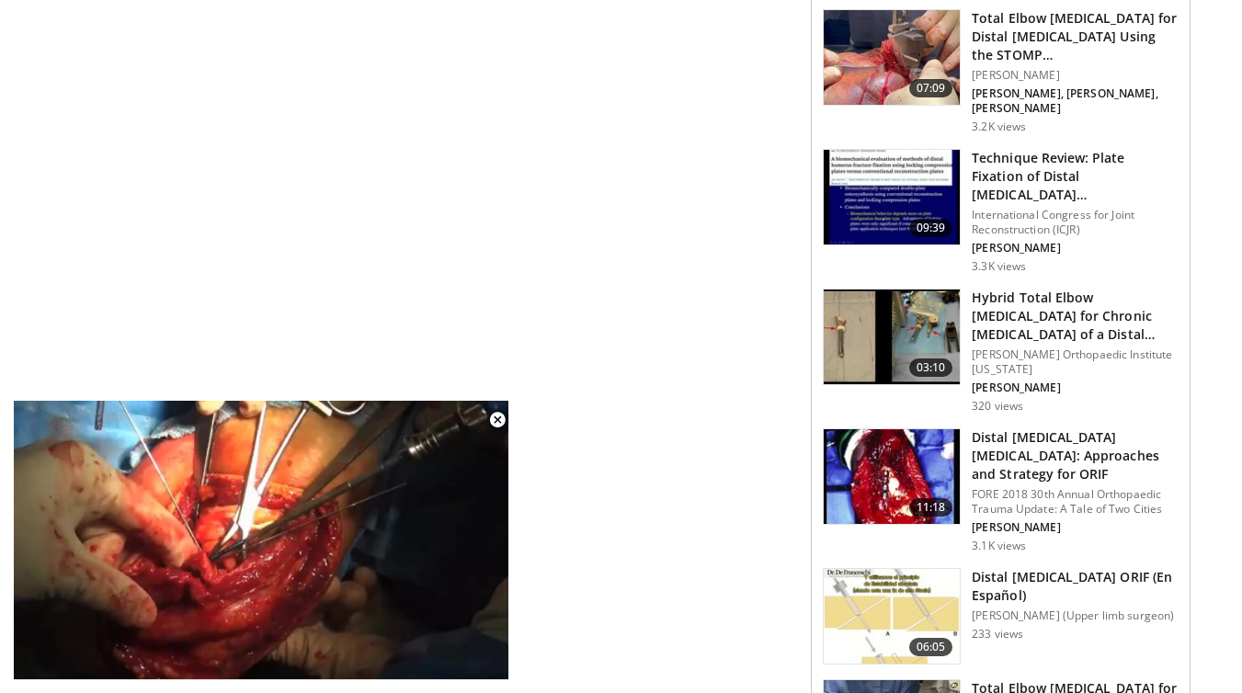
scroll to position [1734, 0]
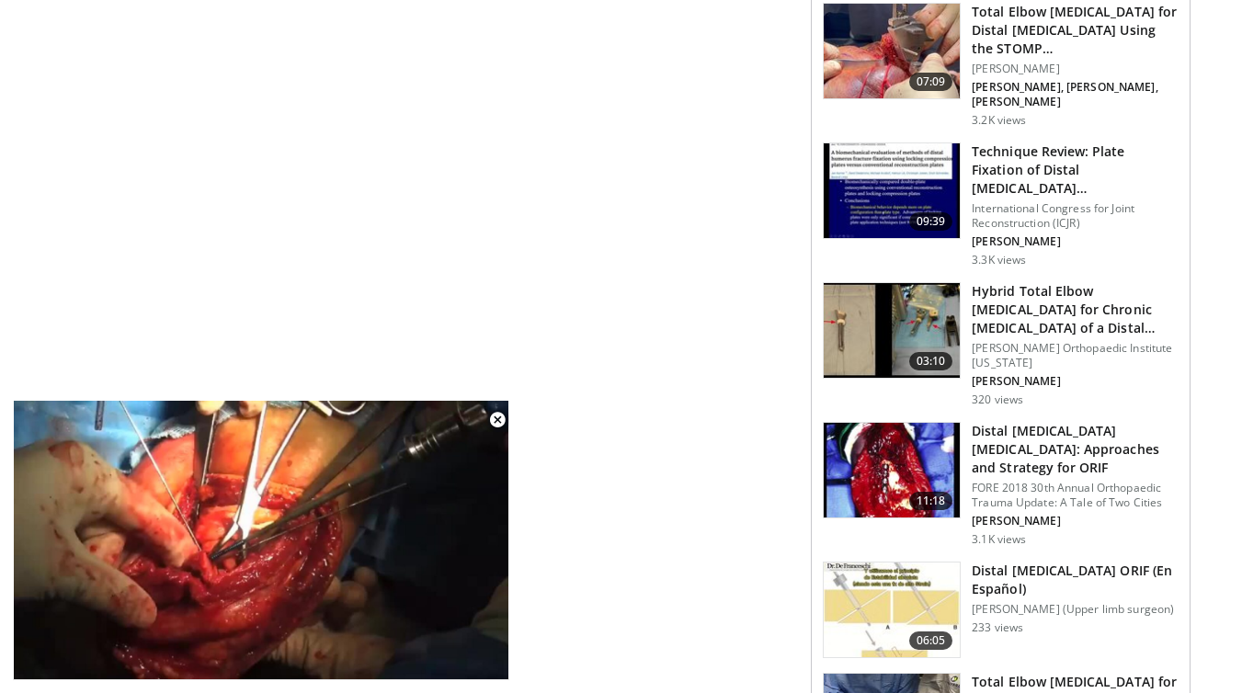
click at [881, 441] on img at bounding box center [892, 471] width 136 height 96
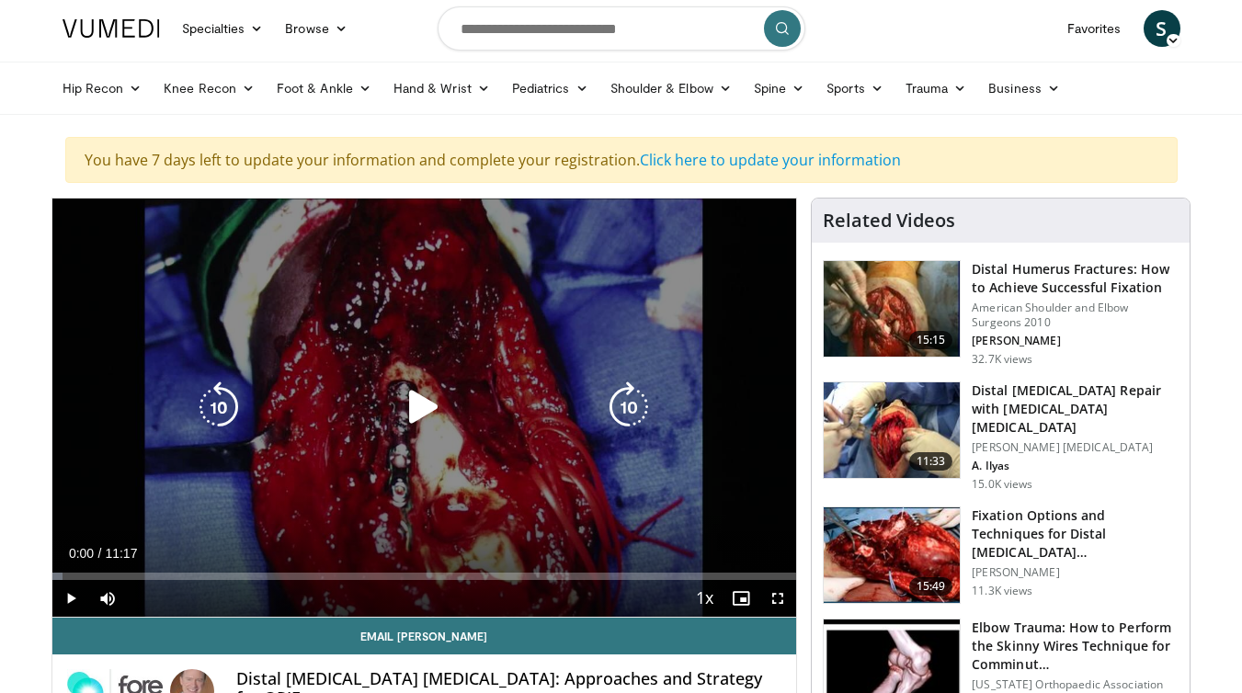
scroll to position [80, 0]
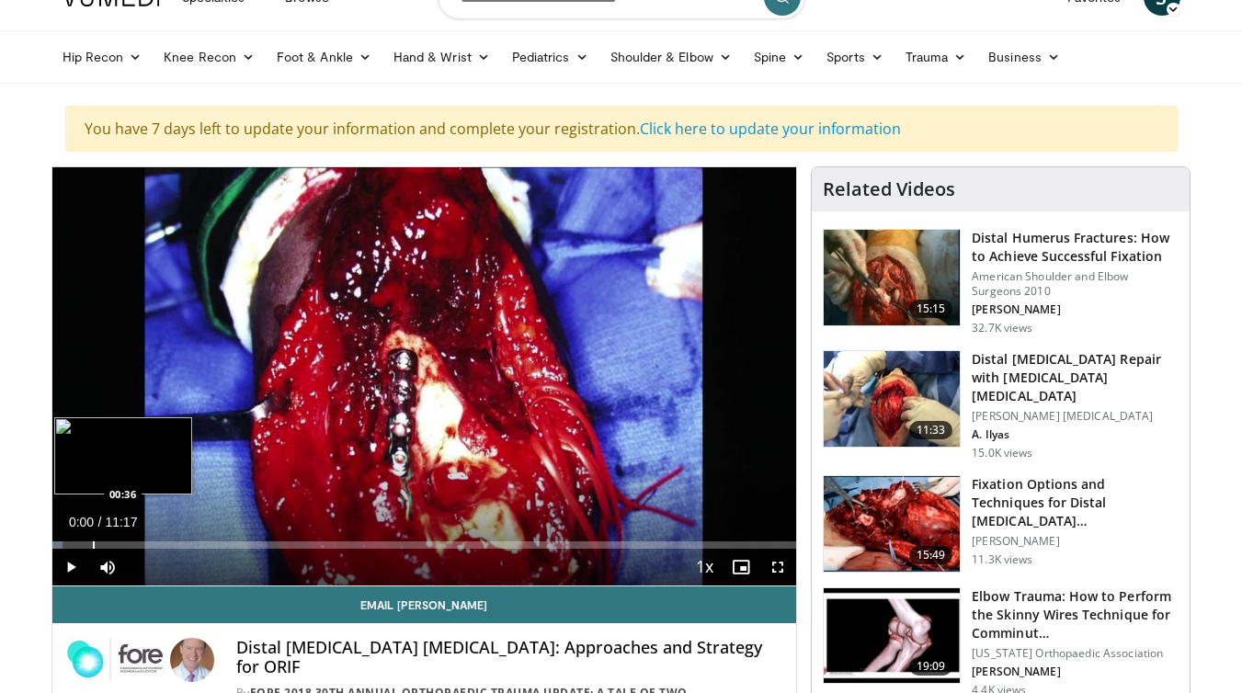
click at [91, 542] on div "Loaded : 1.45% 00:00 00:36" at bounding box center [424, 544] width 745 height 7
click at [126, 543] on div "Progress Bar" at bounding box center [127, 544] width 2 height 7
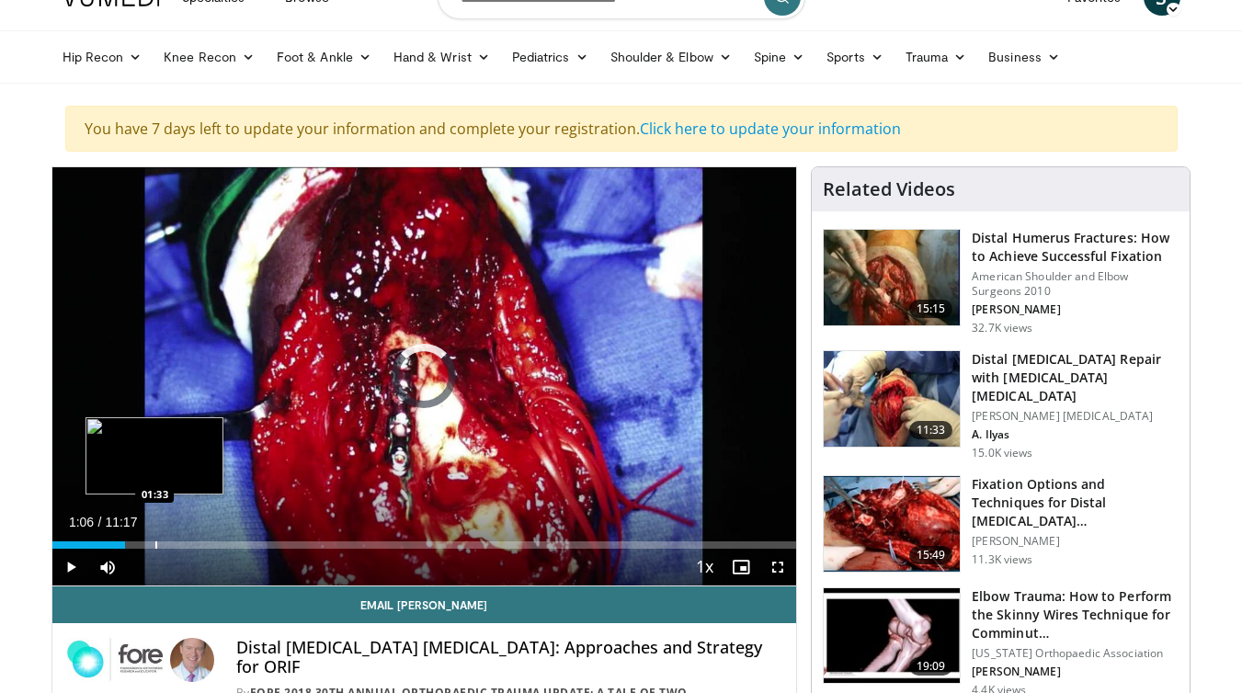
click at [155, 542] on div "Progress Bar" at bounding box center [156, 544] width 2 height 7
click at [141, 542] on div "Progress Bar" at bounding box center [142, 544] width 2 height 7
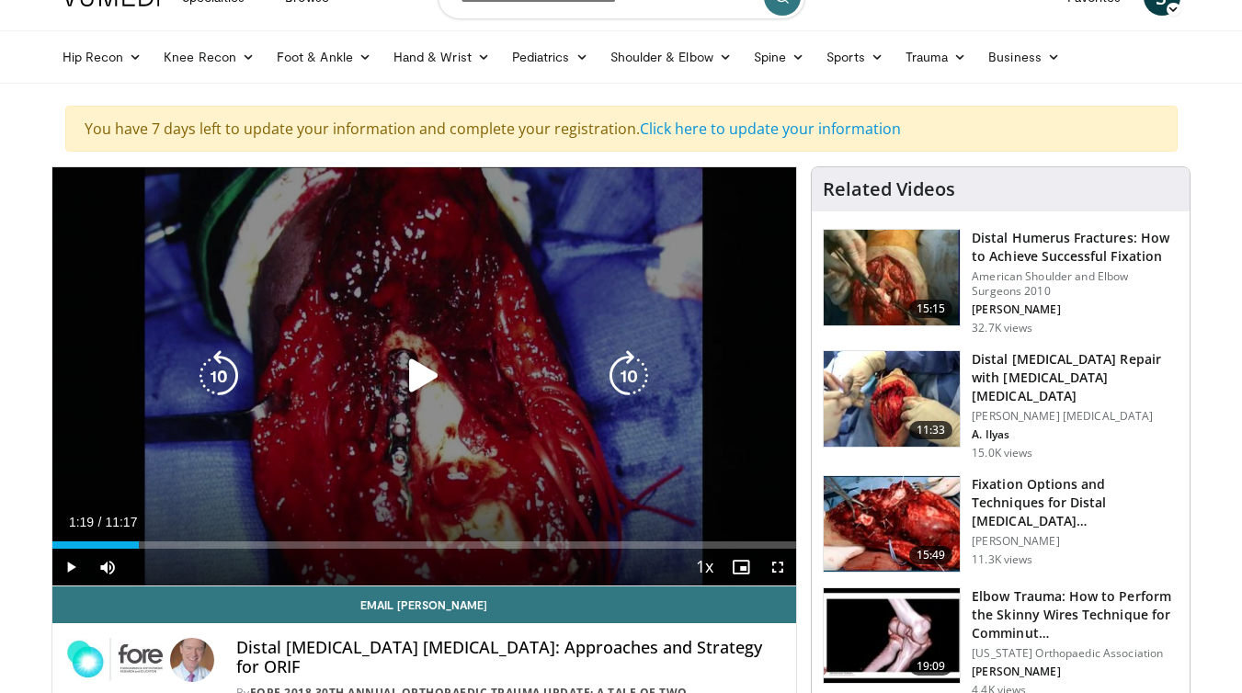
click at [182, 429] on div "10 seconds Tap to unmute" at bounding box center [424, 376] width 745 height 418
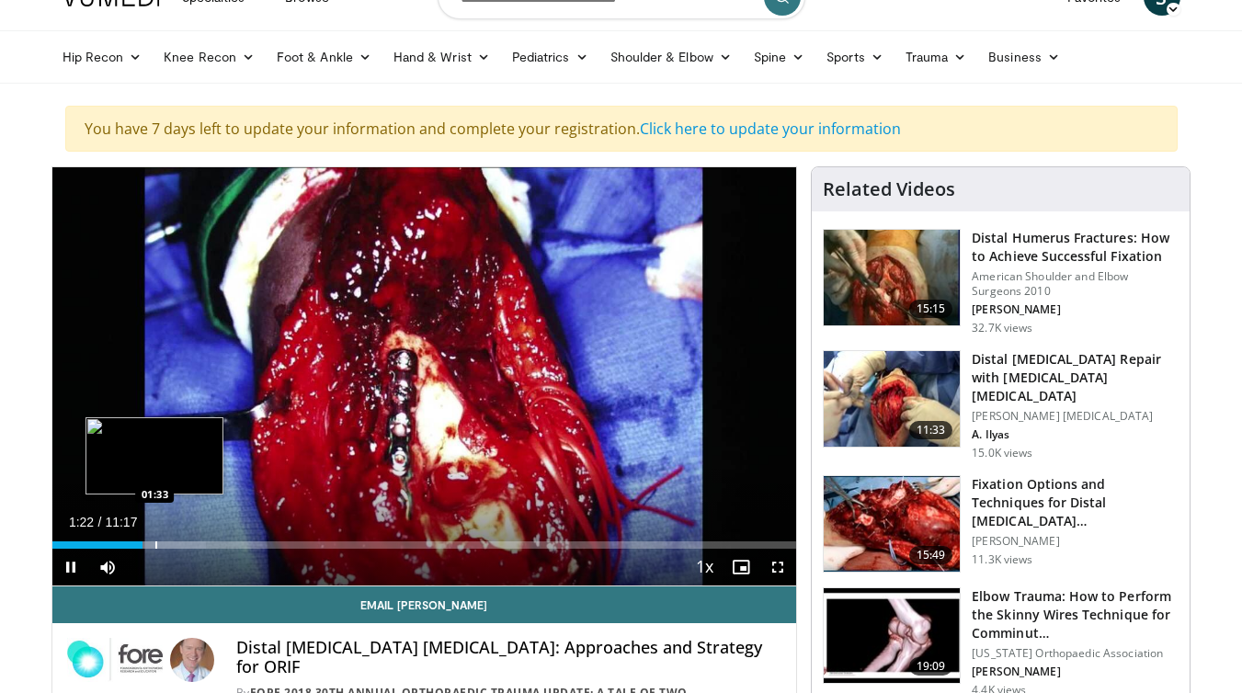
click at [155, 542] on div "Progress Bar" at bounding box center [156, 544] width 2 height 7
click at [188, 544] on div "Progress Bar" at bounding box center [189, 544] width 2 height 7
click at [189, 543] on div "Progress Bar" at bounding box center [189, 544] width 2 height 7
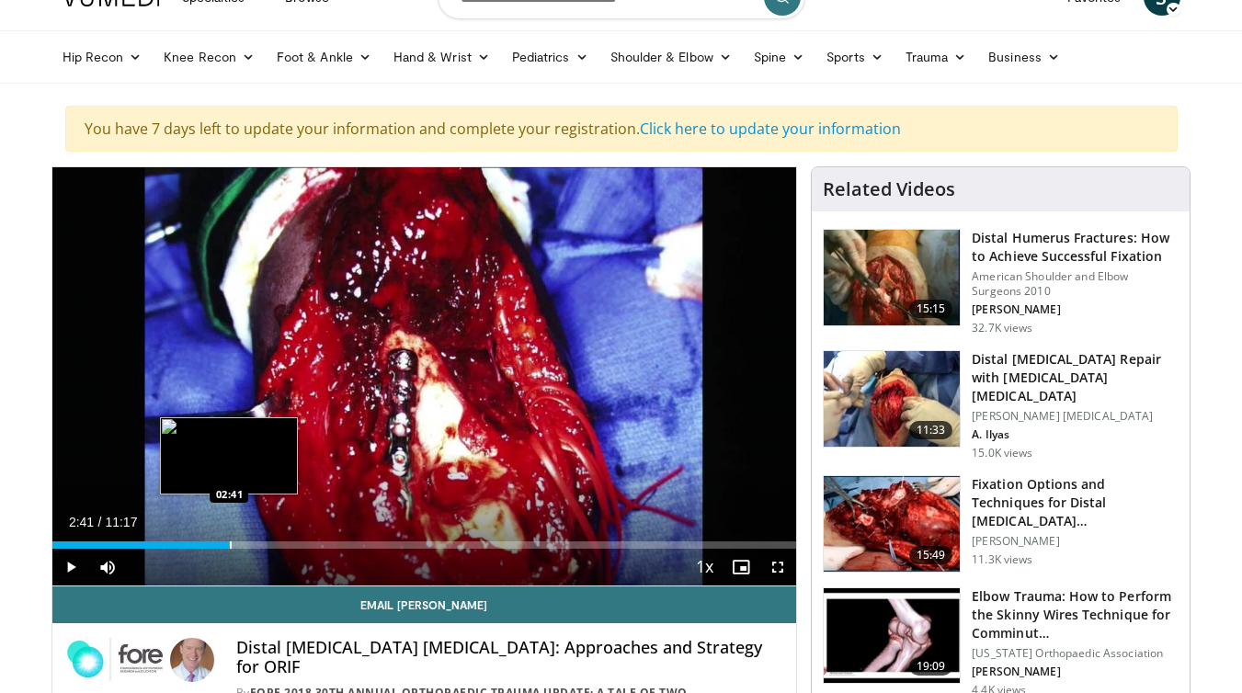
click at [229, 540] on div "Loaded : 23.63% 02:41 02:41" at bounding box center [424, 539] width 745 height 17
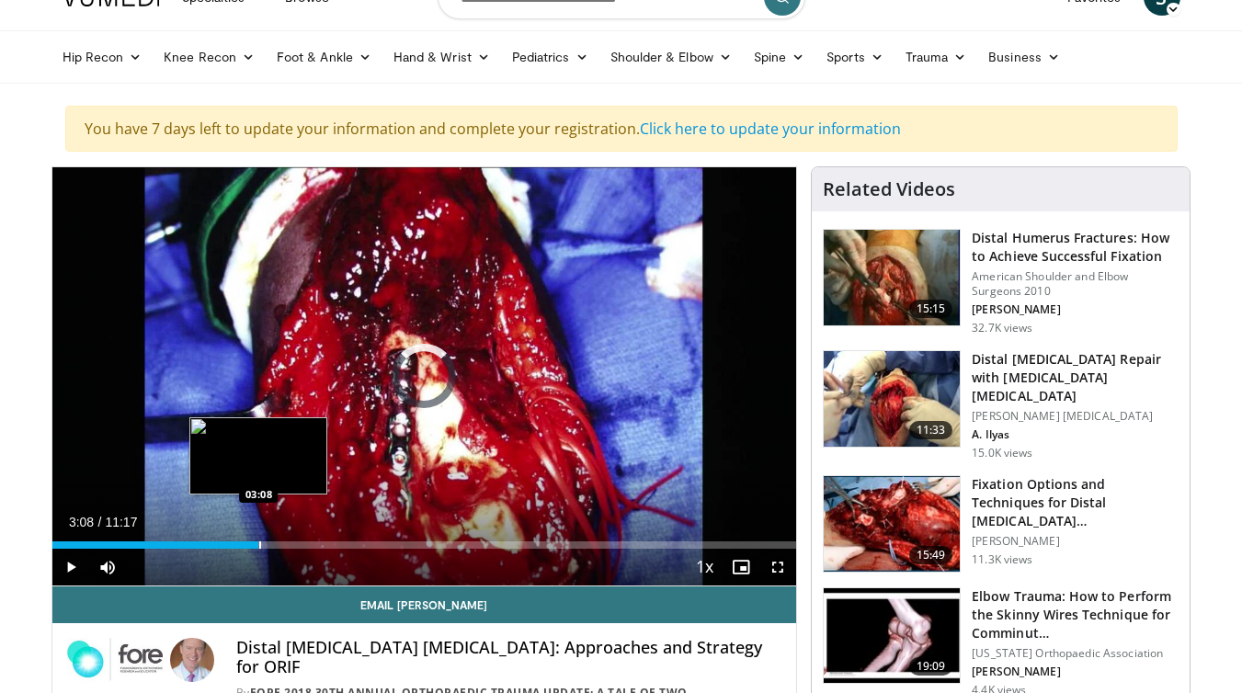
click at [259, 541] on div "Progress Bar" at bounding box center [260, 544] width 2 height 7
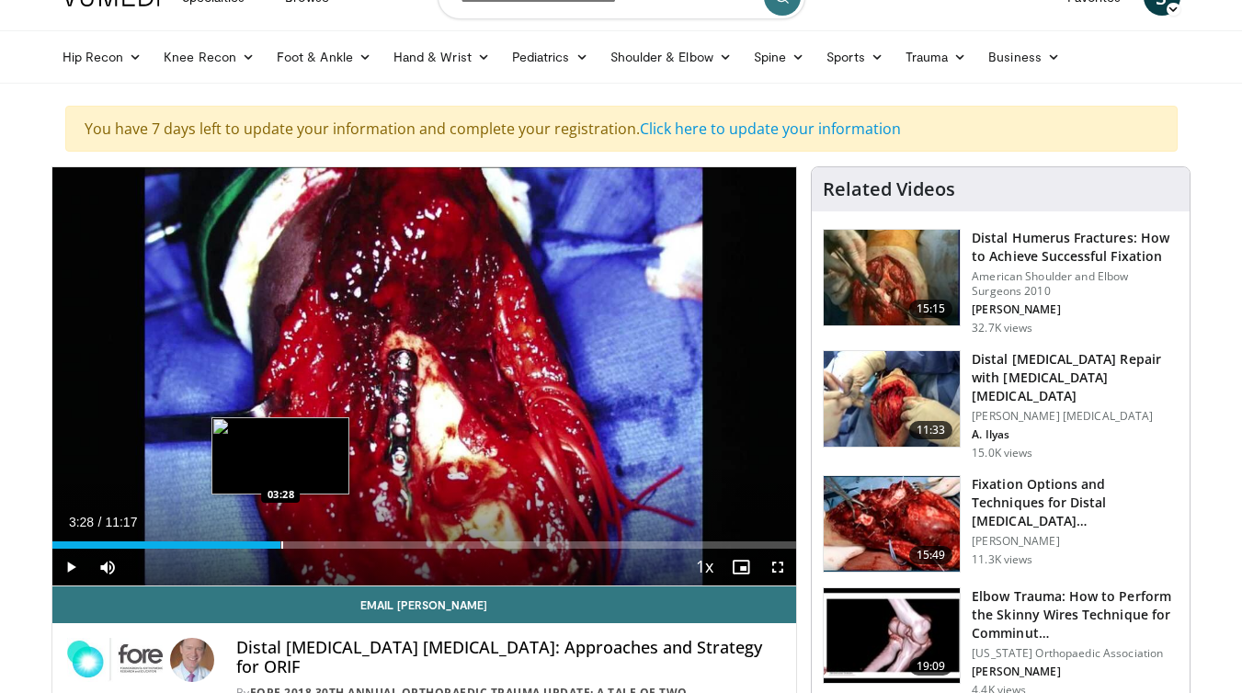
click at [281, 543] on div "Progress Bar" at bounding box center [282, 544] width 2 height 7
click at [304, 544] on div "Progress Bar" at bounding box center [305, 544] width 2 height 7
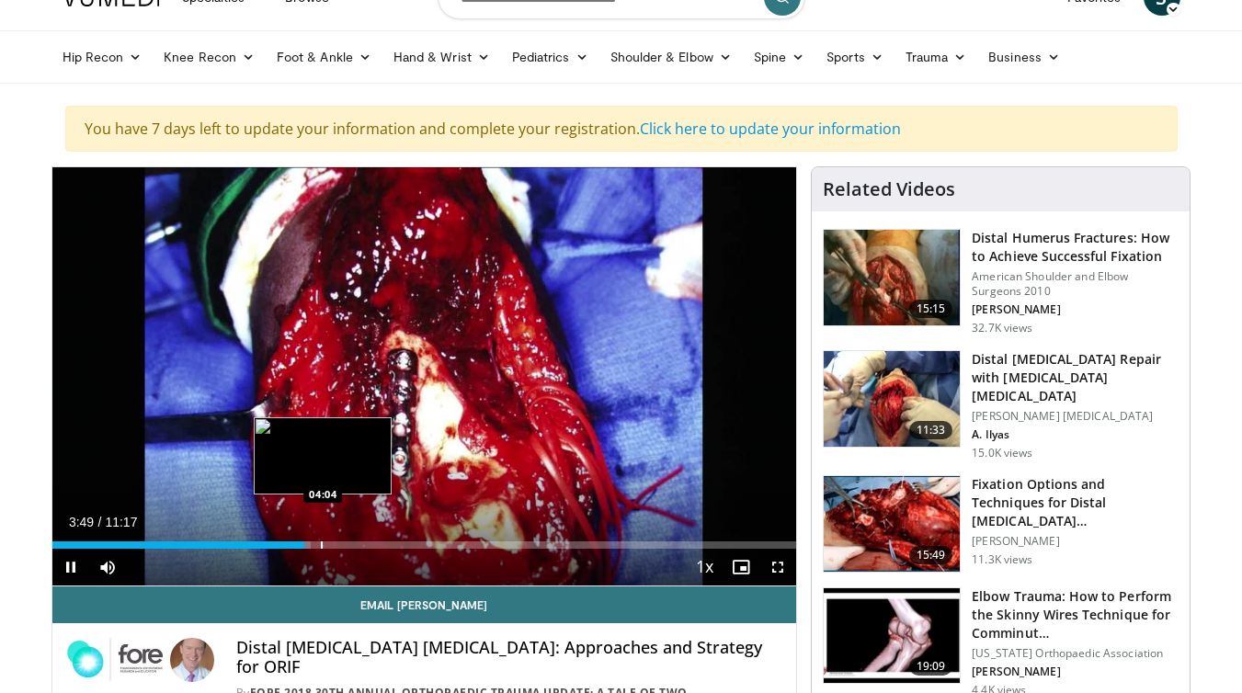
click at [323, 547] on div "Progress Bar" at bounding box center [322, 544] width 2 height 7
click at [346, 542] on div "Progress Bar" at bounding box center [347, 544] width 2 height 7
click at [370, 540] on div "Loaded : 0.00% 04:26 04:35" at bounding box center [424, 539] width 745 height 17
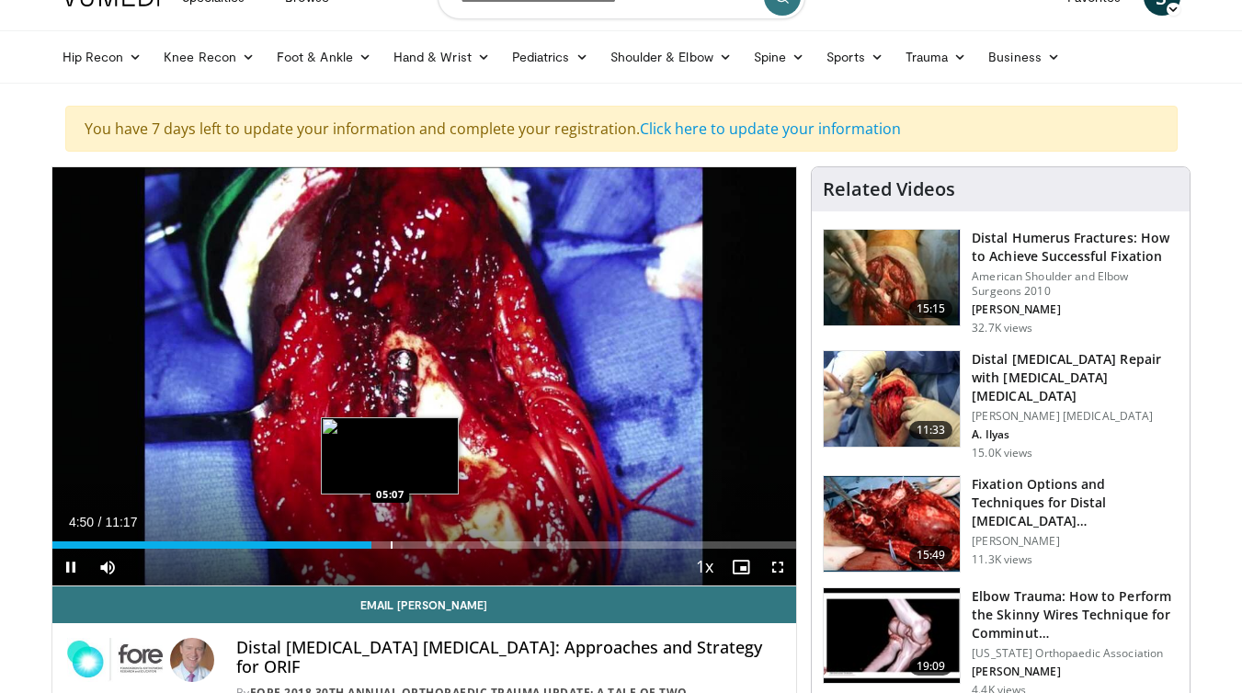
click at [391, 541] on div "Progress Bar" at bounding box center [392, 544] width 2 height 7
click at [410, 541] on div "Progress Bar" at bounding box center [411, 544] width 2 height 7
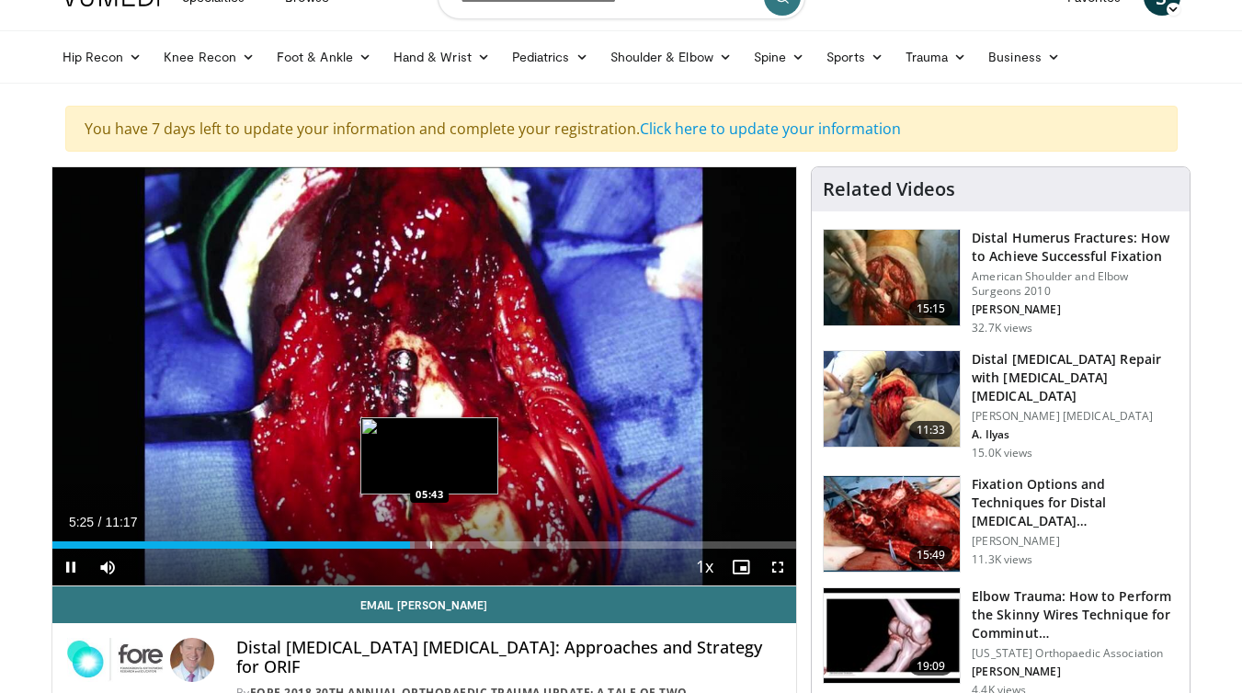
click at [431, 540] on div "Loaded : 48.75% 05:25 05:43" at bounding box center [424, 539] width 745 height 17
click at [443, 537] on div "Loaded : 48.75% 05:45 05:52" at bounding box center [424, 539] width 745 height 17
click at [461, 547] on div "Progress Bar" at bounding box center [462, 544] width 2 height 7
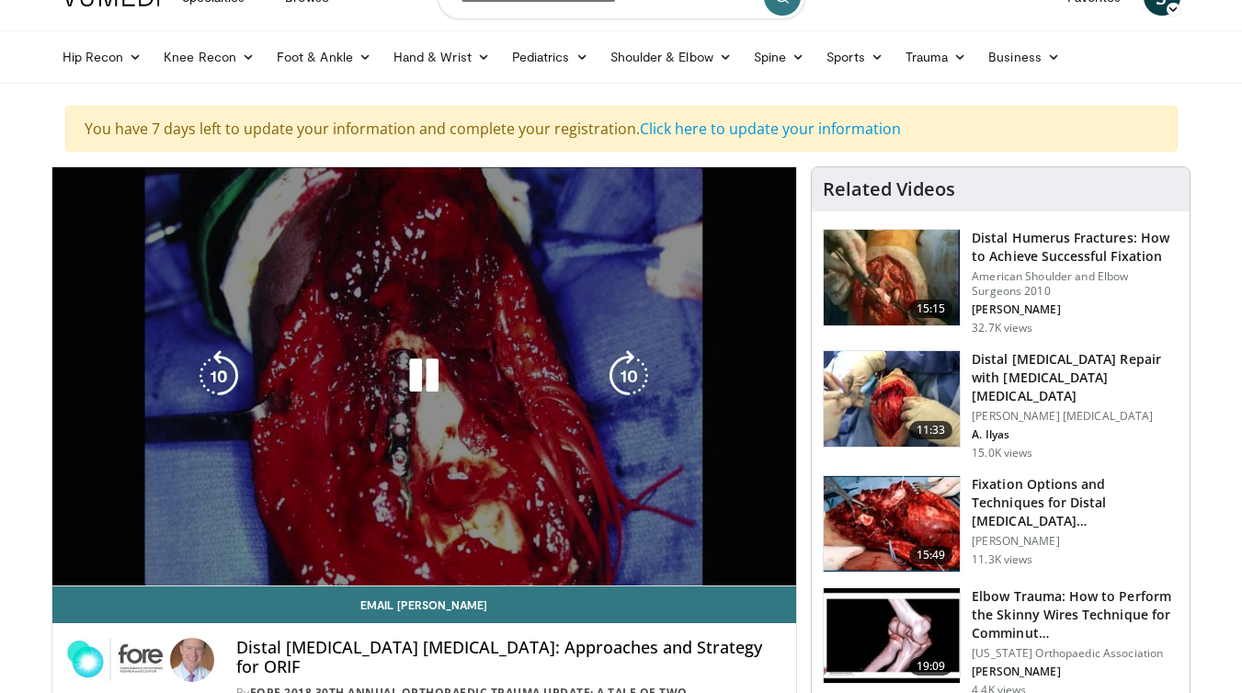
click at [475, 547] on div "10 seconds Tap to unmute" at bounding box center [424, 376] width 745 height 418
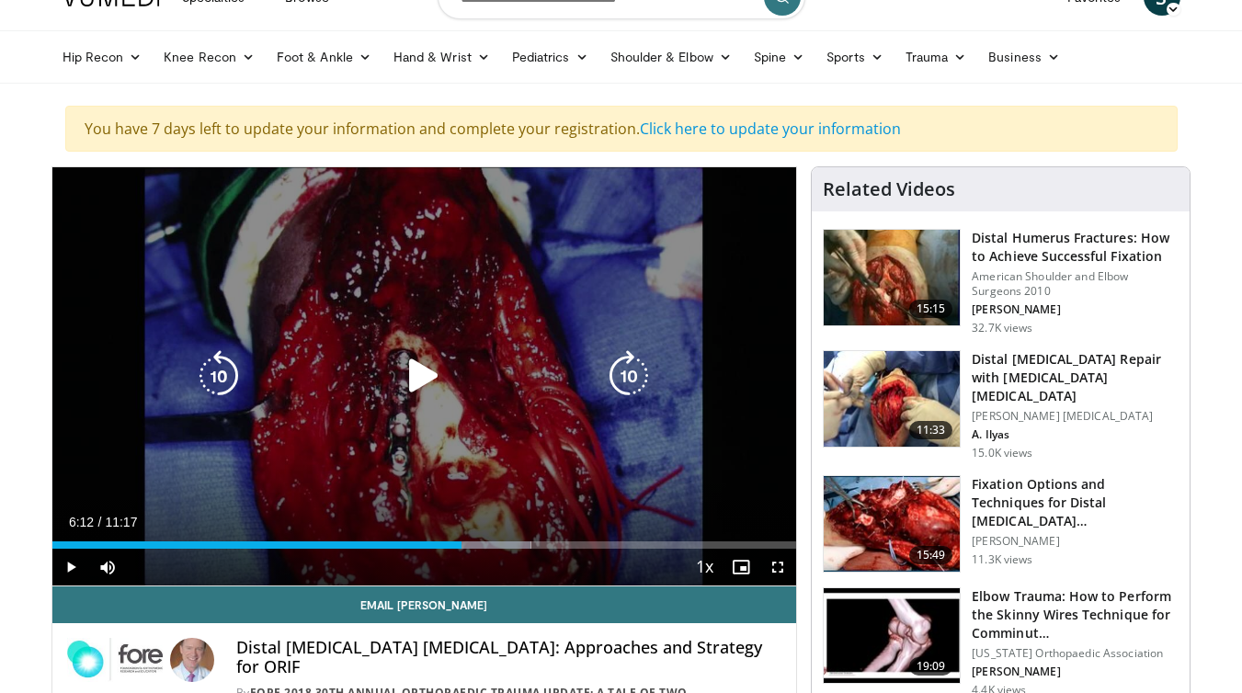
click at [506, 480] on div "10 seconds Tap to unmute" at bounding box center [424, 376] width 745 height 418
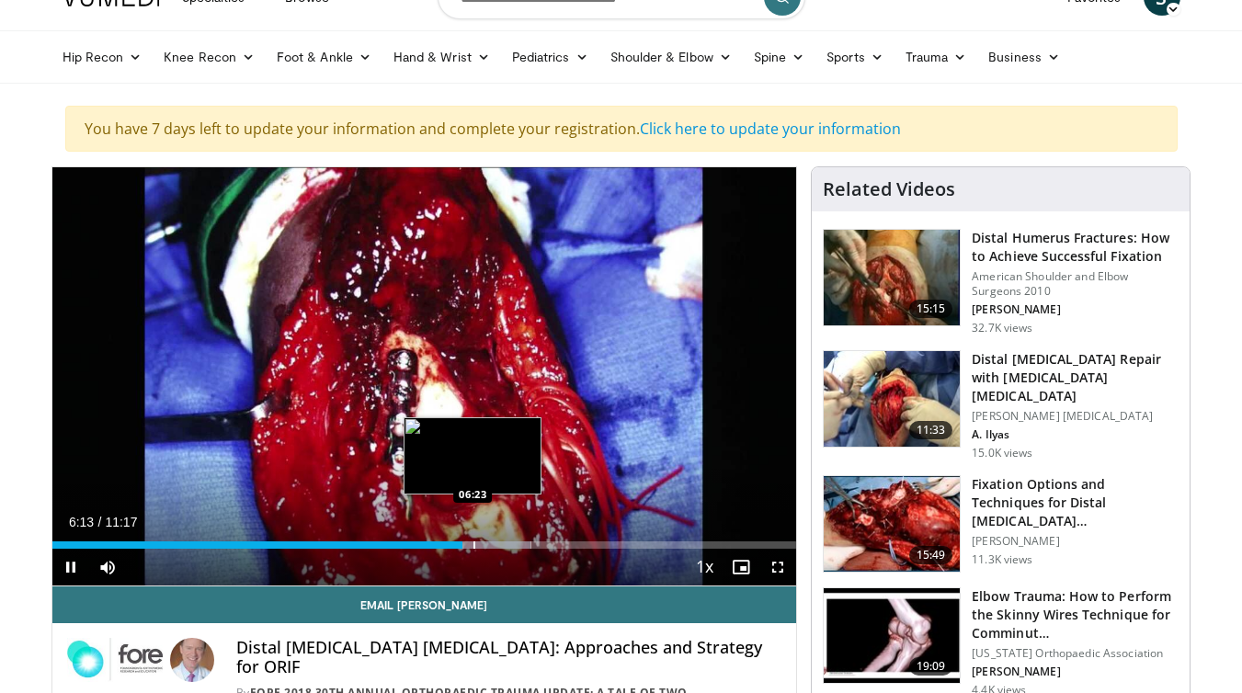
click at [473, 547] on div "Progress Bar" at bounding box center [474, 544] width 2 height 7
click at [496, 544] on div "Progress Bar" at bounding box center [496, 544] width 2 height 7
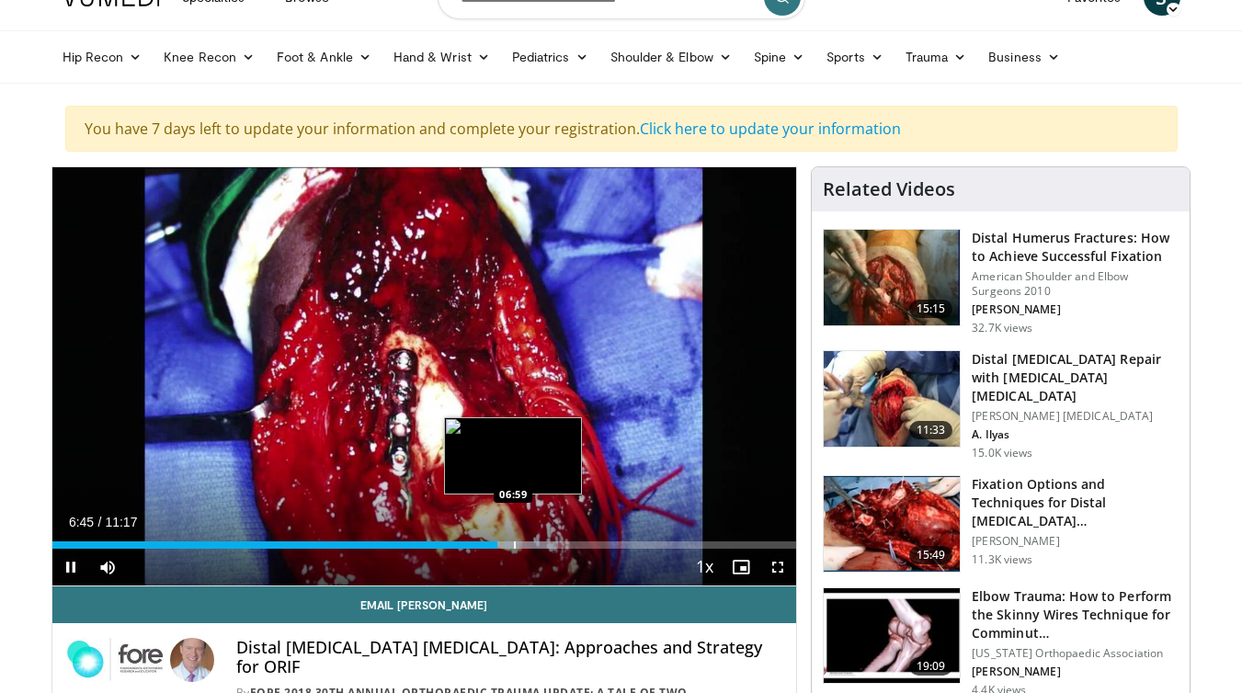
click at [514, 544] on div "Progress Bar" at bounding box center [515, 544] width 2 height 7
click at [529, 543] on div "Progress Bar" at bounding box center [530, 544] width 2 height 7
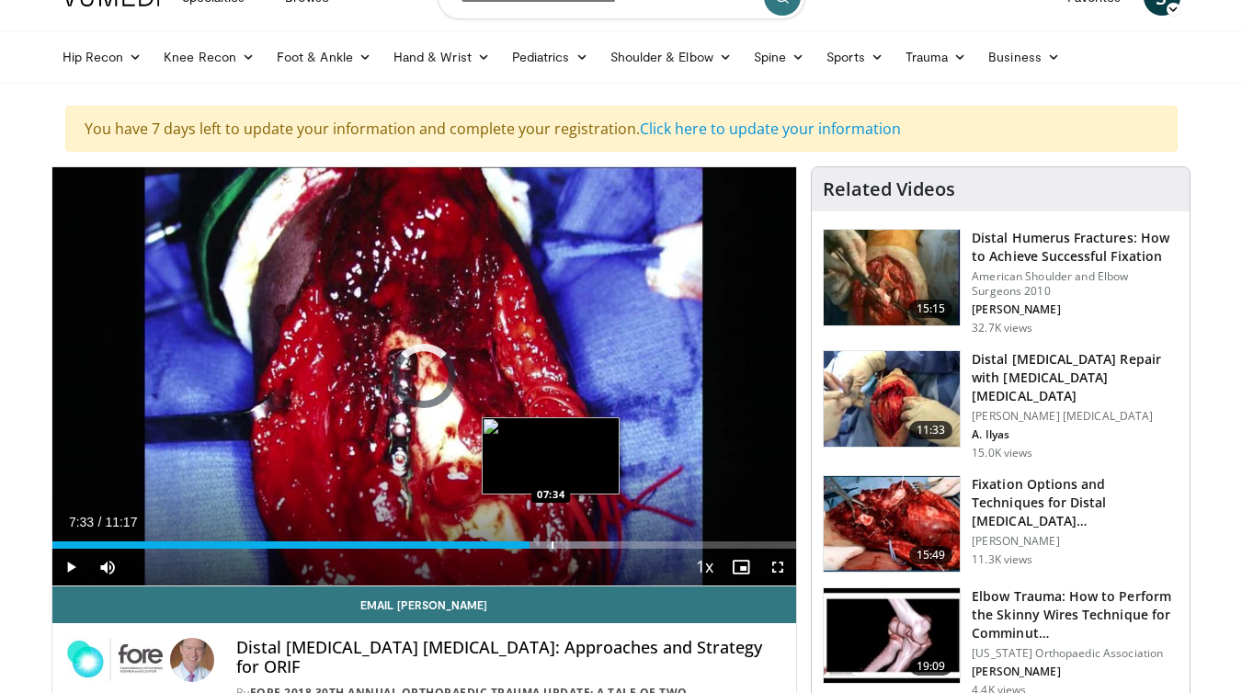
click at [550, 543] on div "Loaded : 75.35% 07:14 07:34" at bounding box center [424, 544] width 745 height 7
click at [568, 542] on div "Progress Bar" at bounding box center [569, 544] width 2 height 7
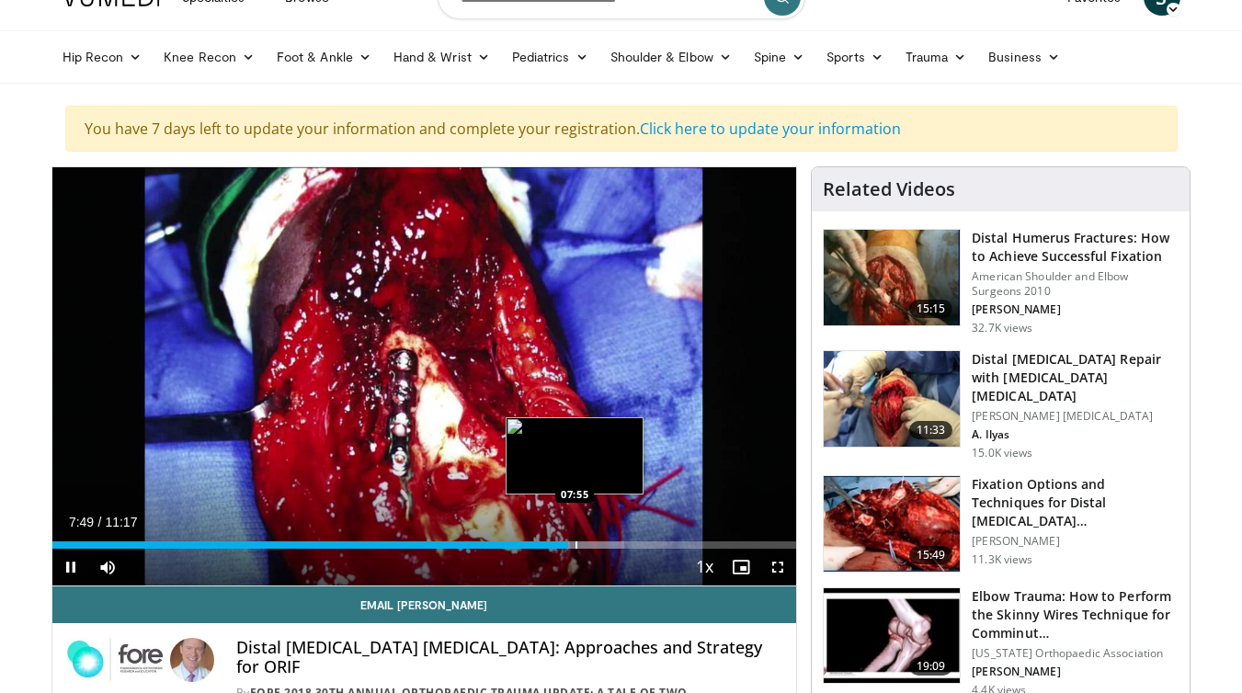
click at [577, 542] on div "Progress Bar" at bounding box center [576, 544] width 2 height 7
click at [586, 542] on div "Progress Bar" at bounding box center [586, 544] width 2 height 7
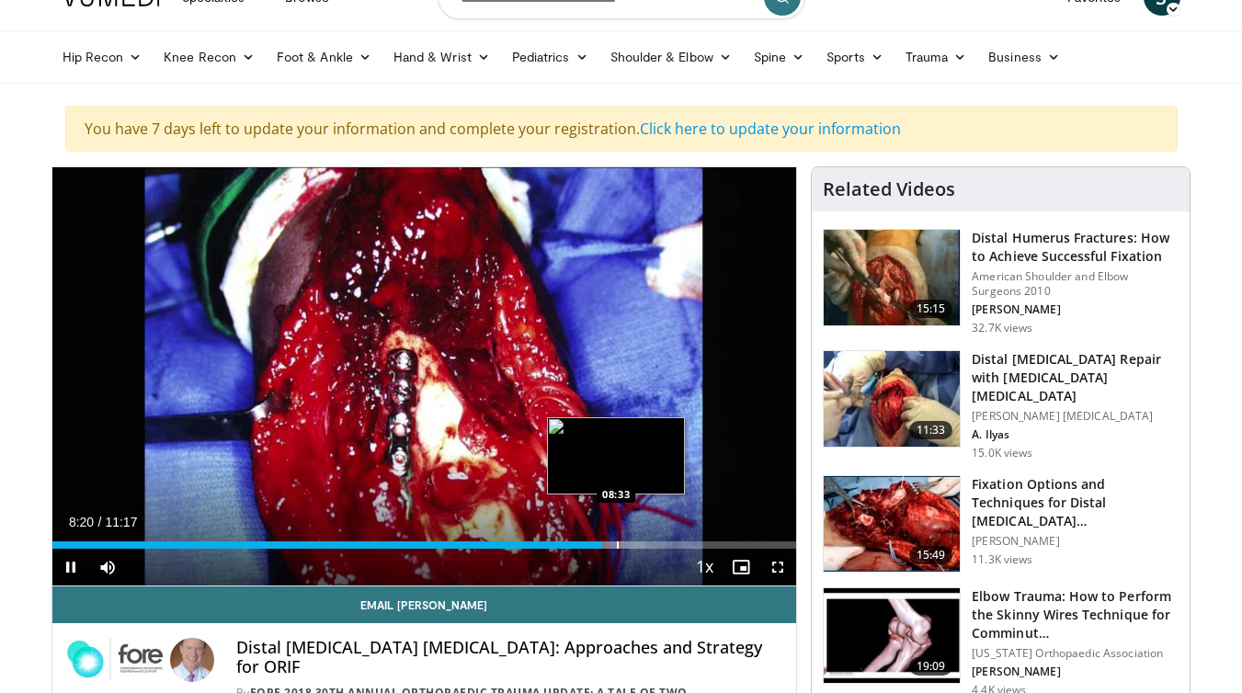
click at [617, 546] on div "Progress Bar" at bounding box center [618, 544] width 2 height 7
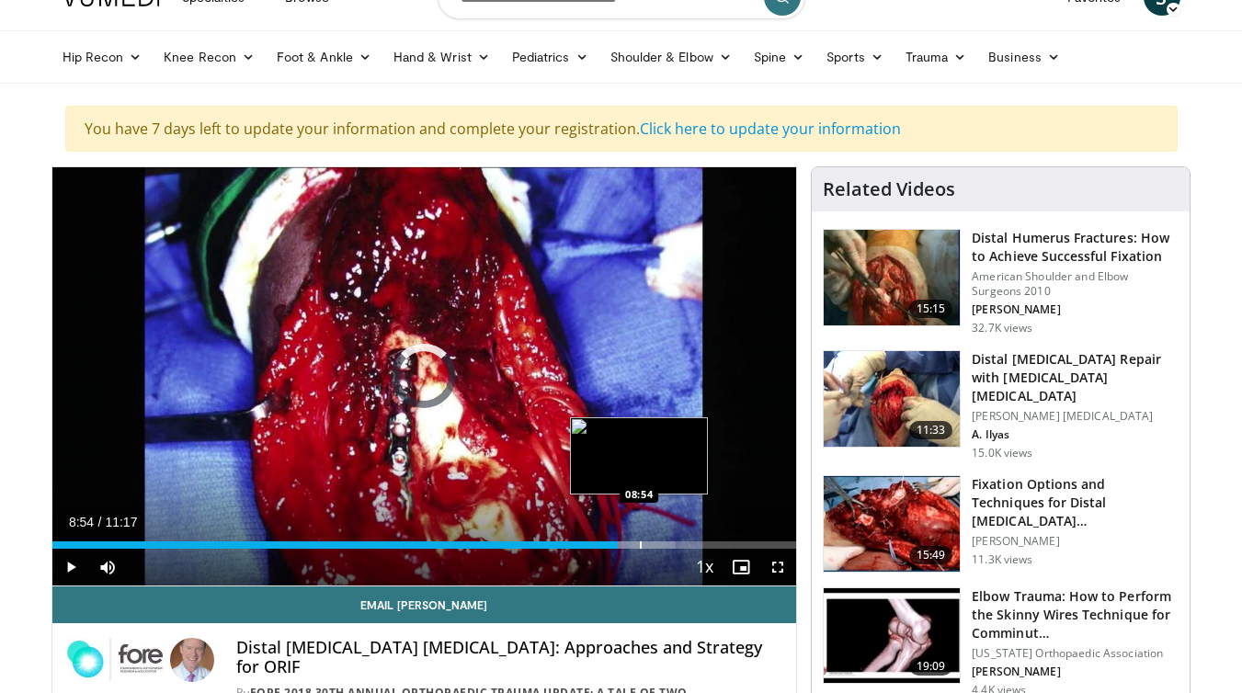
click at [640, 546] on div "Progress Bar" at bounding box center [641, 544] width 2 height 7
click at [649, 543] on div "Progress Bar" at bounding box center [650, 544] width 2 height 7
click at [672, 547] on div "Progress Bar" at bounding box center [672, 544] width 2 height 7
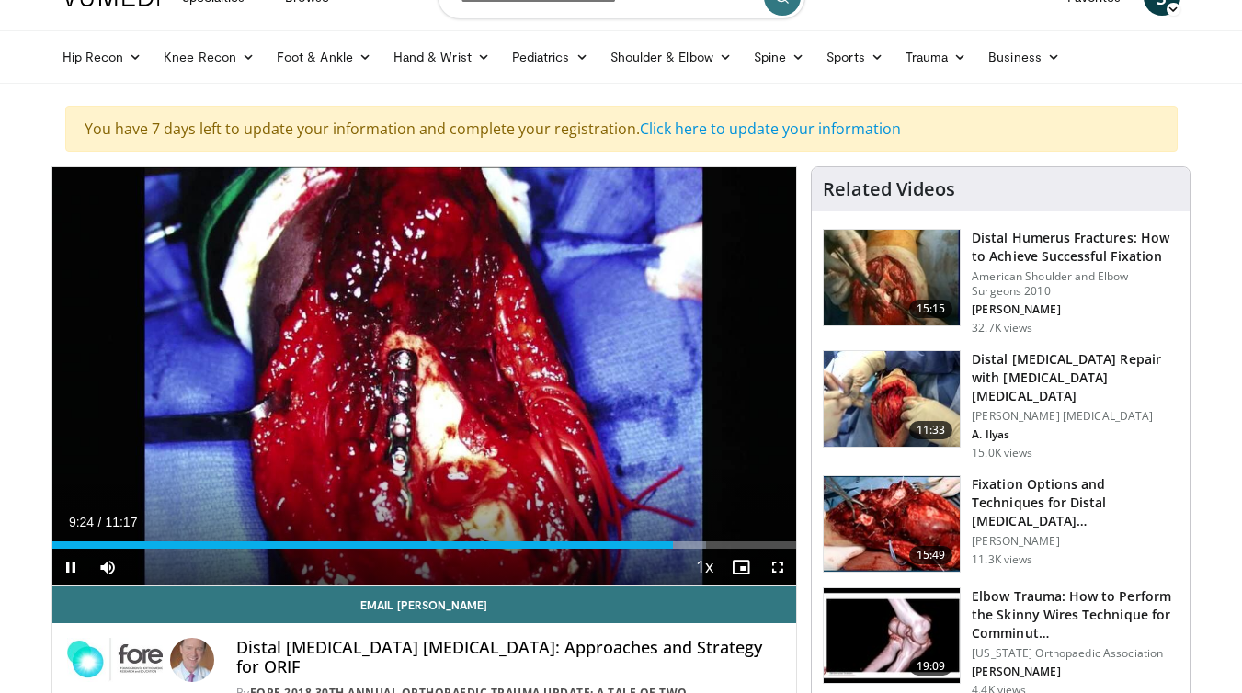
click at [684, 549] on div "Video Player" at bounding box center [684, 567] width 4 height 37
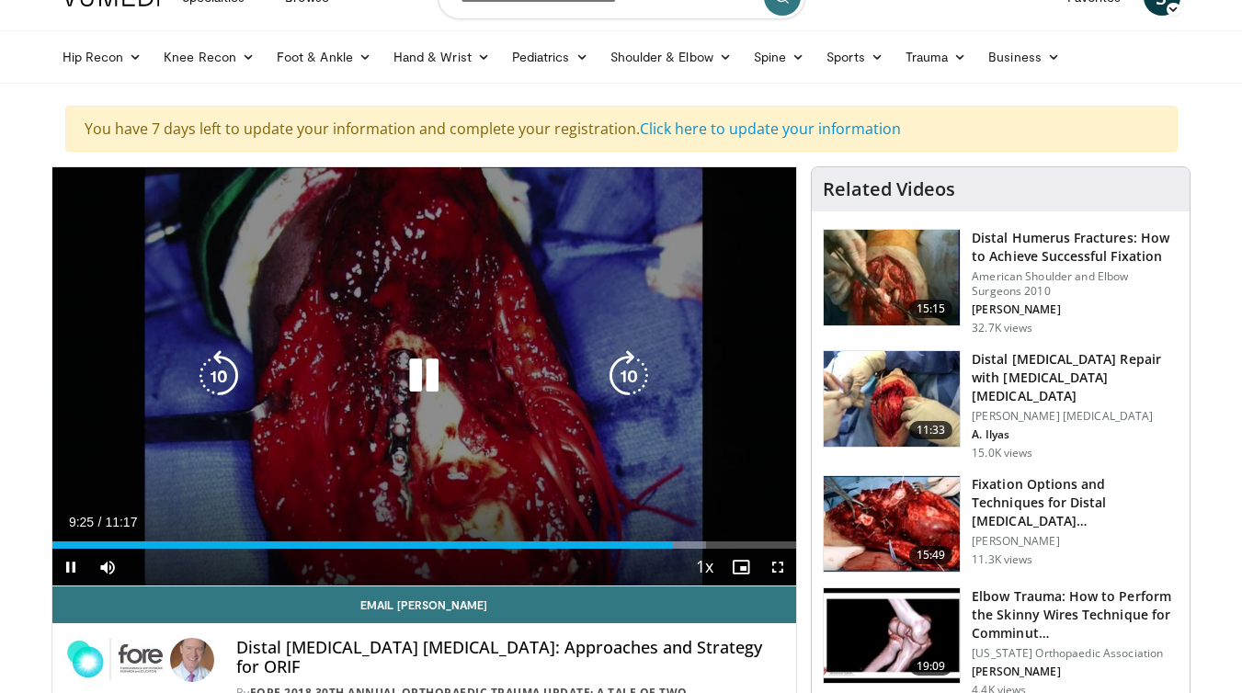
click at [656, 416] on div "10 seconds Tap to unmute" at bounding box center [424, 376] width 745 height 418
